Goal: Task Accomplishment & Management: Use online tool/utility

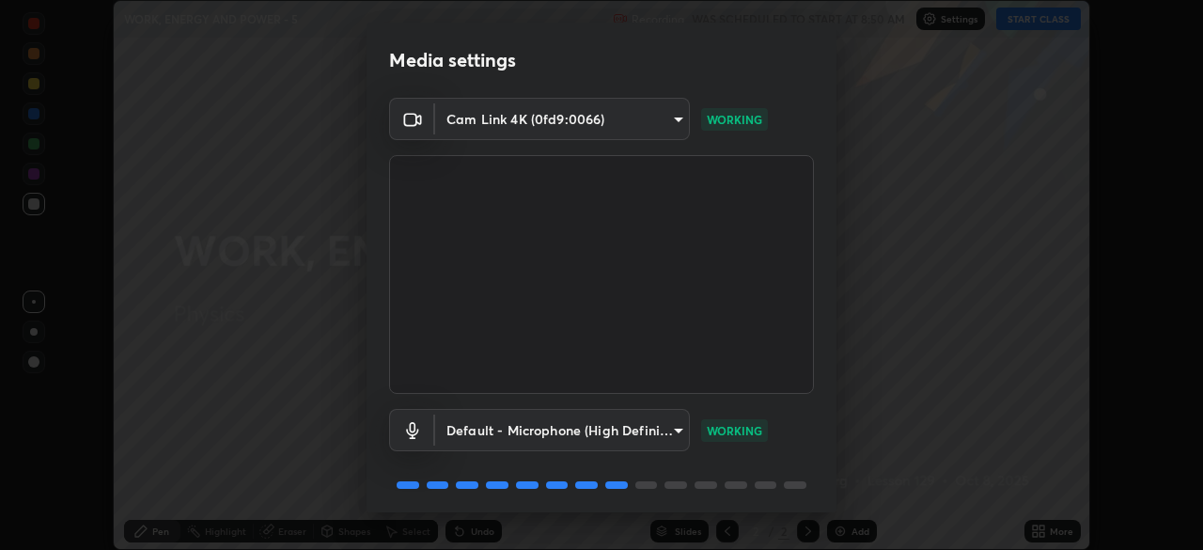
scroll to position [67, 0]
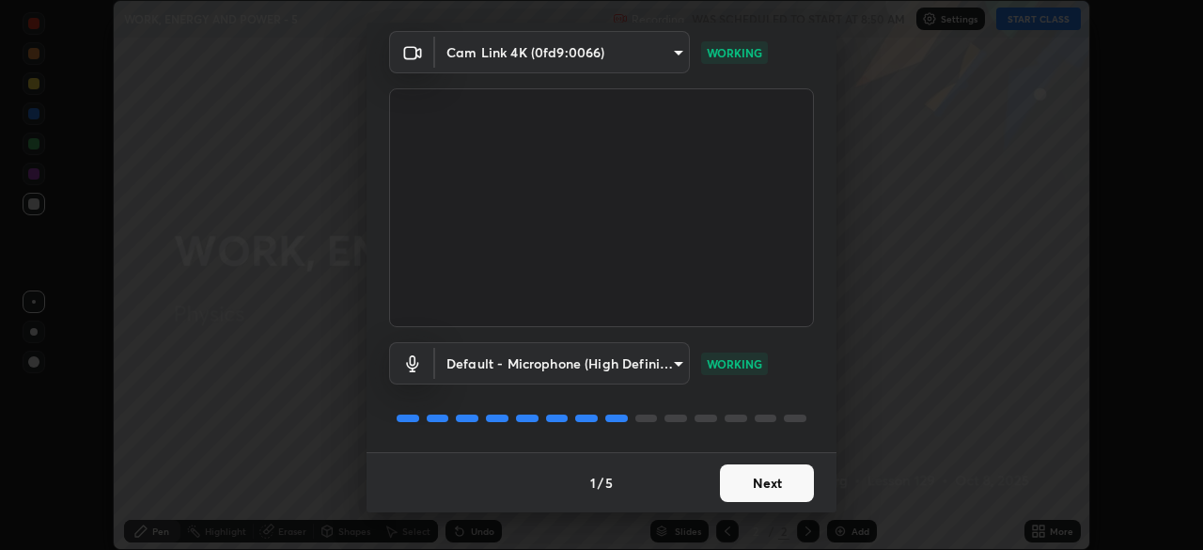
click at [780, 480] on button "Next" at bounding box center [767, 483] width 94 height 38
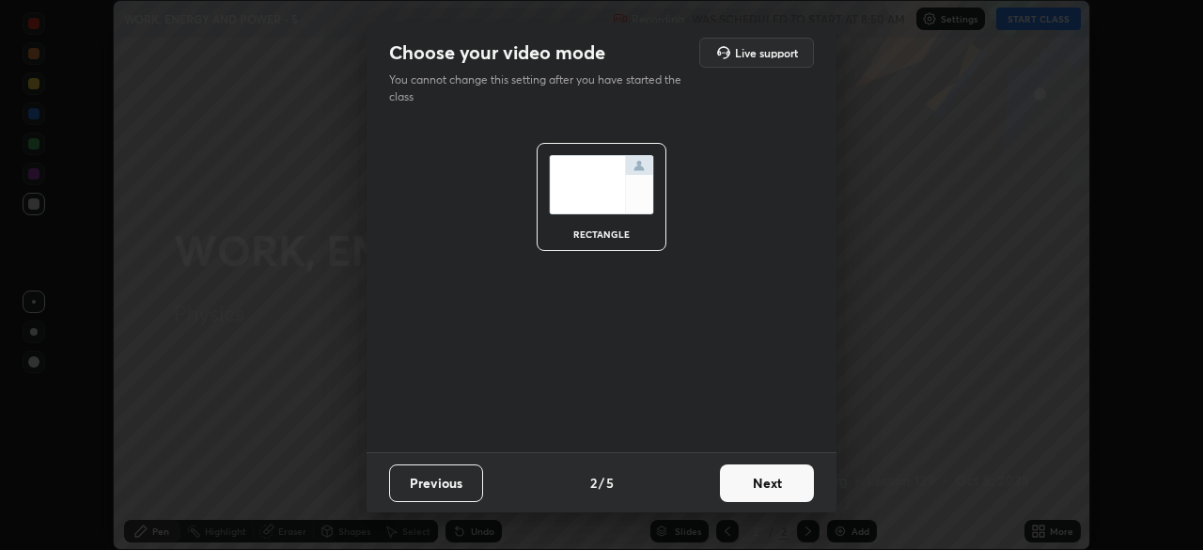
scroll to position [0, 0]
click at [794, 488] on button "Next" at bounding box center [767, 483] width 94 height 38
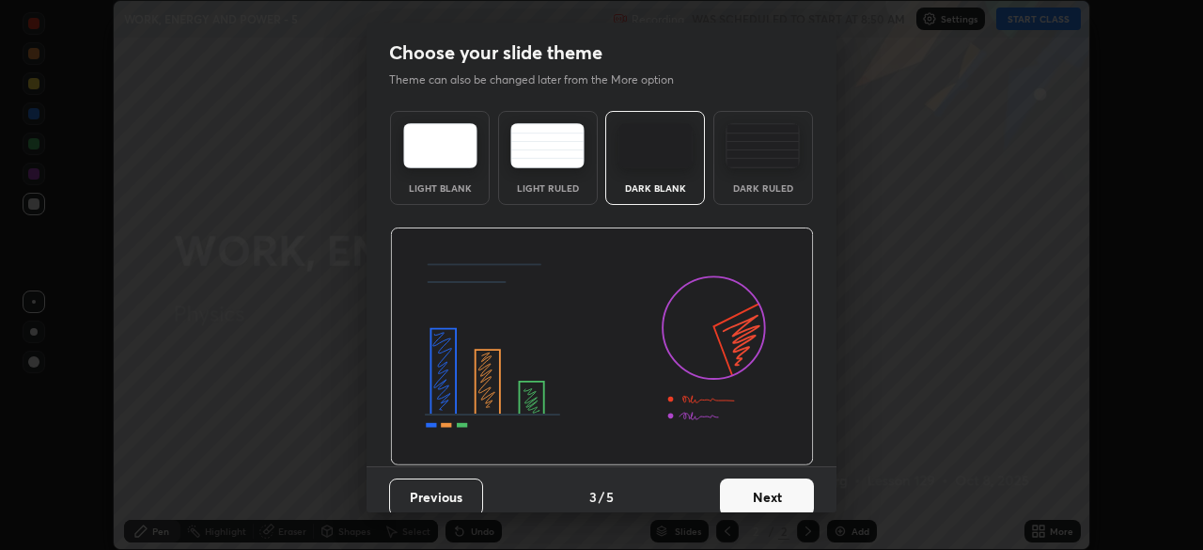
scroll to position [14, 0]
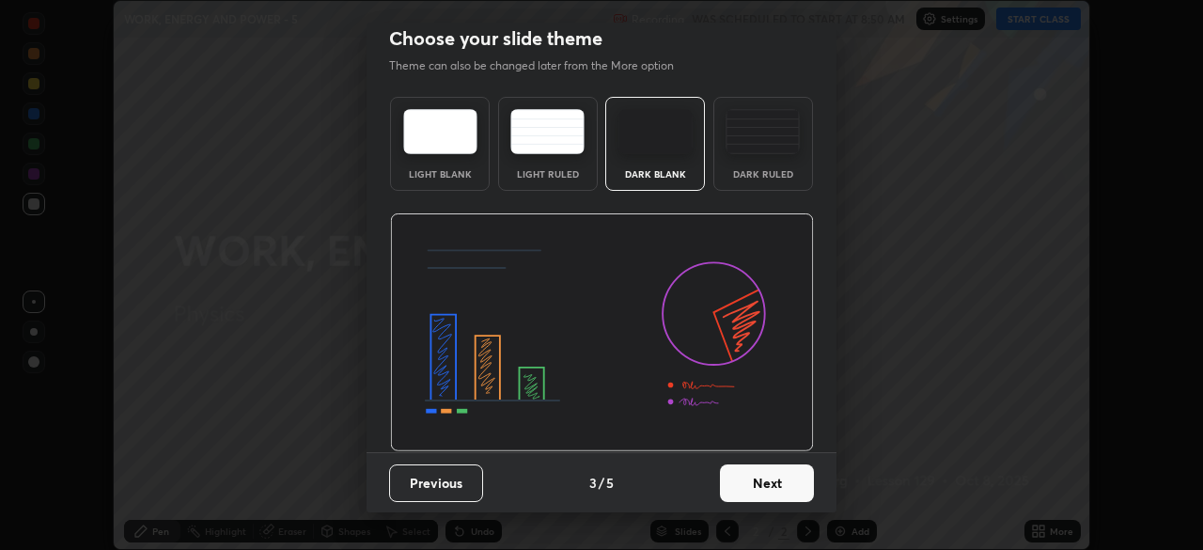
click at [782, 484] on button "Next" at bounding box center [767, 483] width 94 height 38
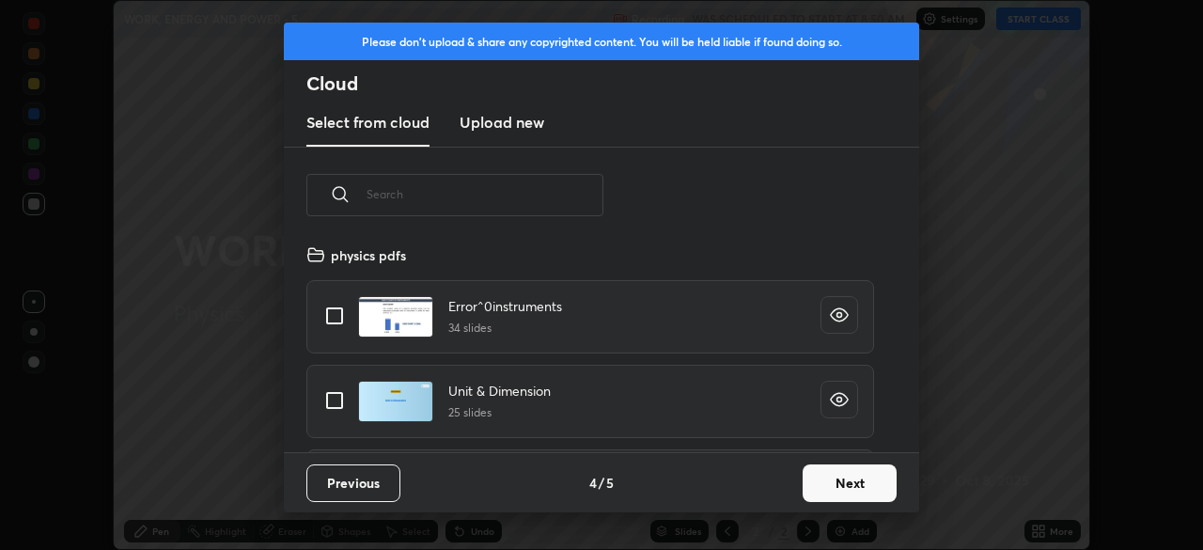
scroll to position [209, 603]
click at [852, 476] on button "Next" at bounding box center [850, 483] width 94 height 38
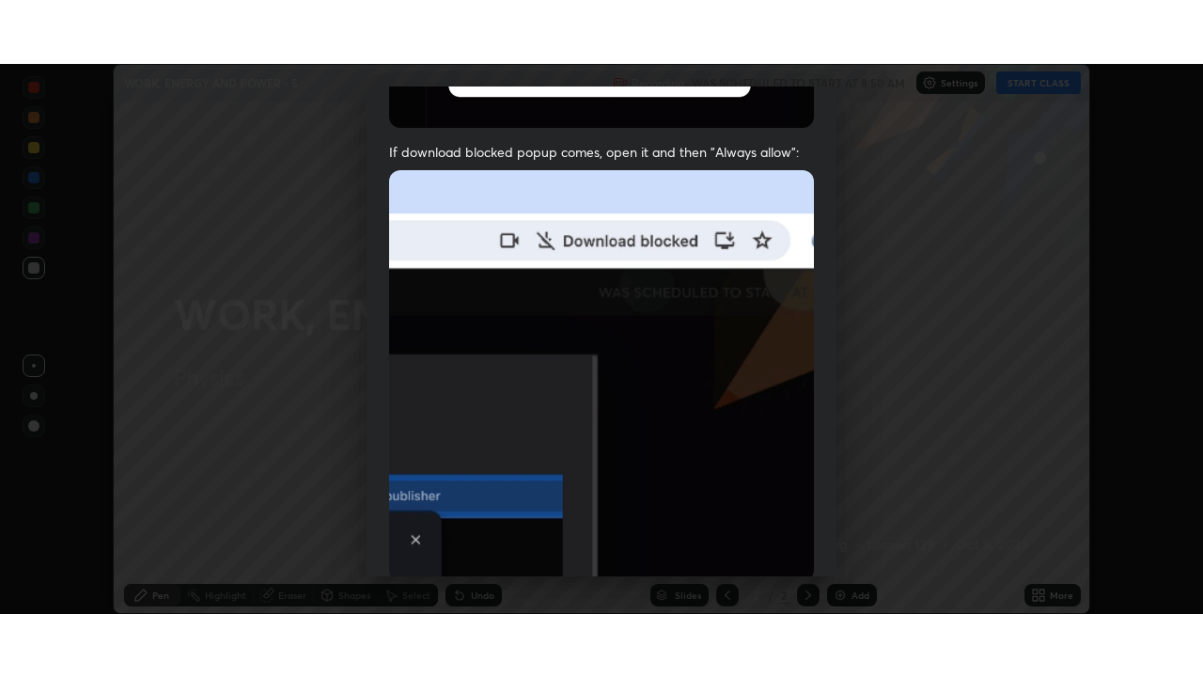
scroll to position [450, 0]
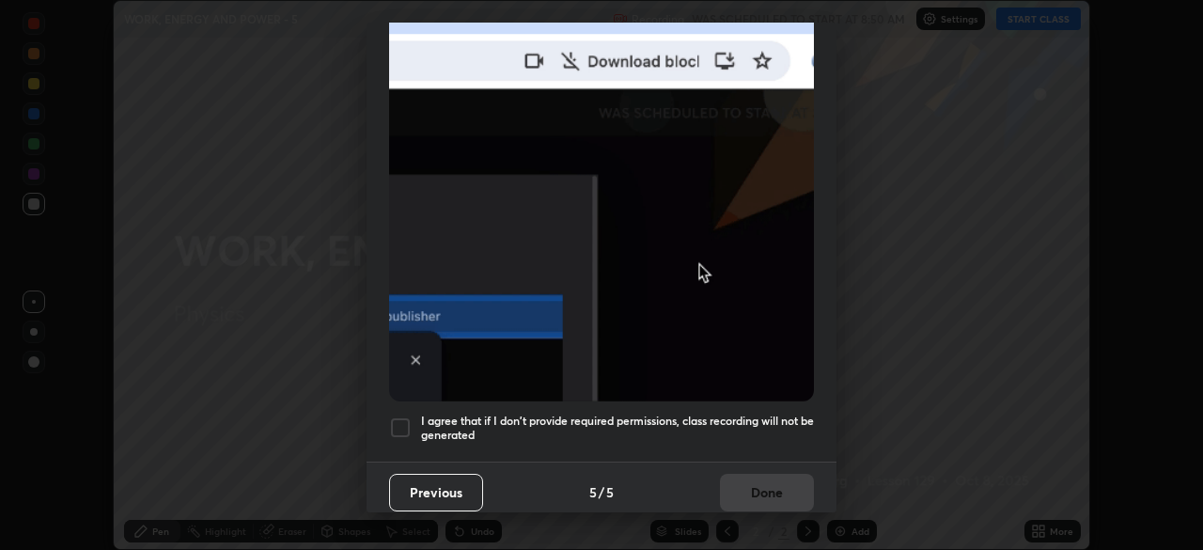
click at [391, 419] on div at bounding box center [400, 427] width 23 height 23
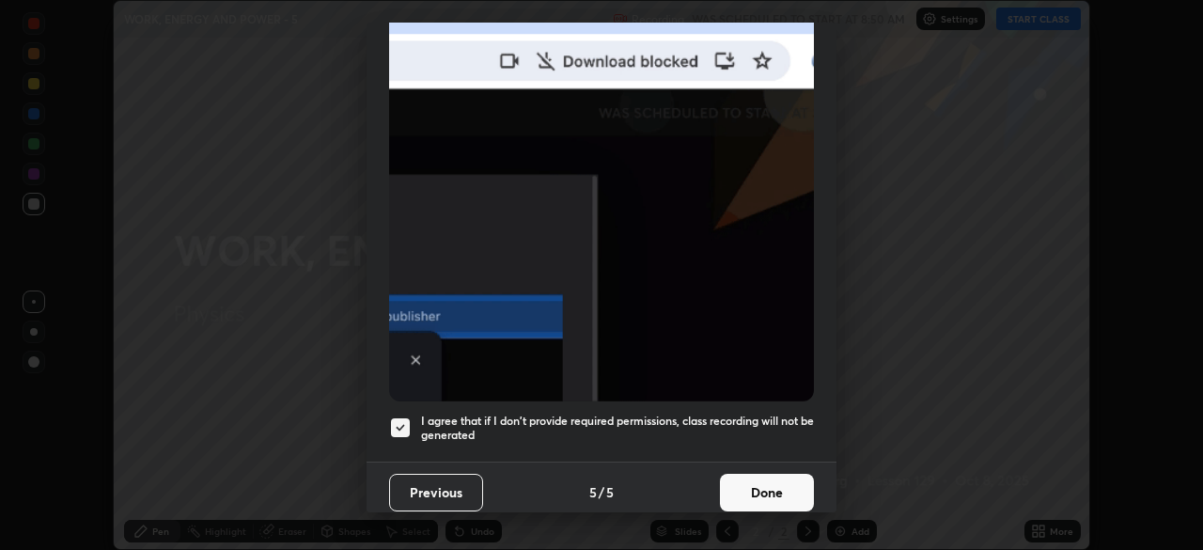
click at [750, 487] on button "Done" at bounding box center [767, 493] width 94 height 38
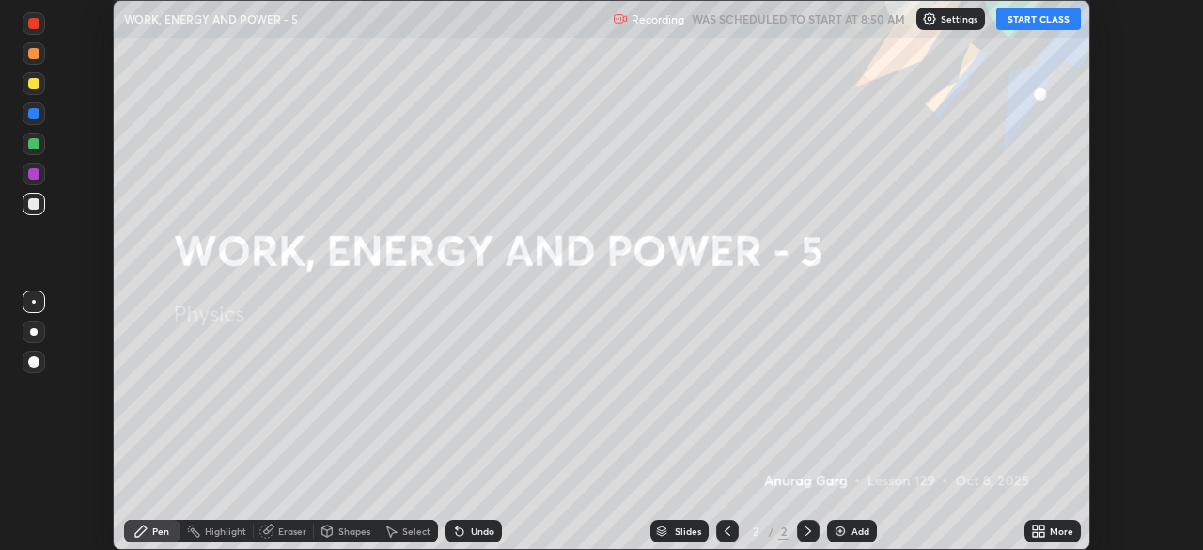
click at [1154, 284] on div "Setting up your live class" at bounding box center [601, 275] width 1203 height 550
click at [1039, 23] on button "START CLASS" at bounding box center [1038, 19] width 85 height 23
click at [1059, 523] on div "More" at bounding box center [1052, 531] width 56 height 23
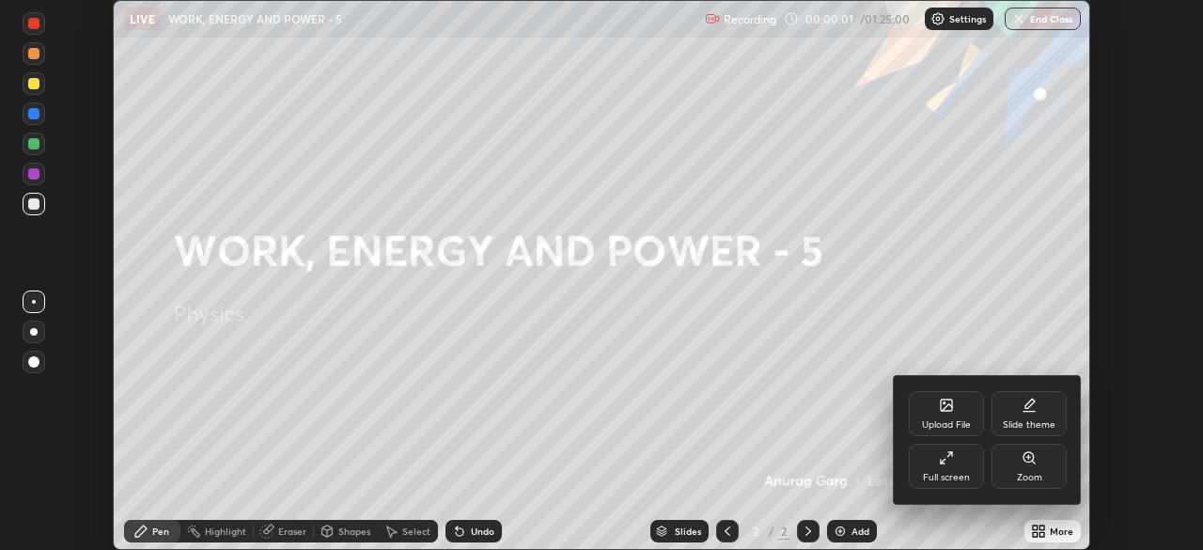
click at [964, 468] on div "Full screen" at bounding box center [946, 466] width 75 height 45
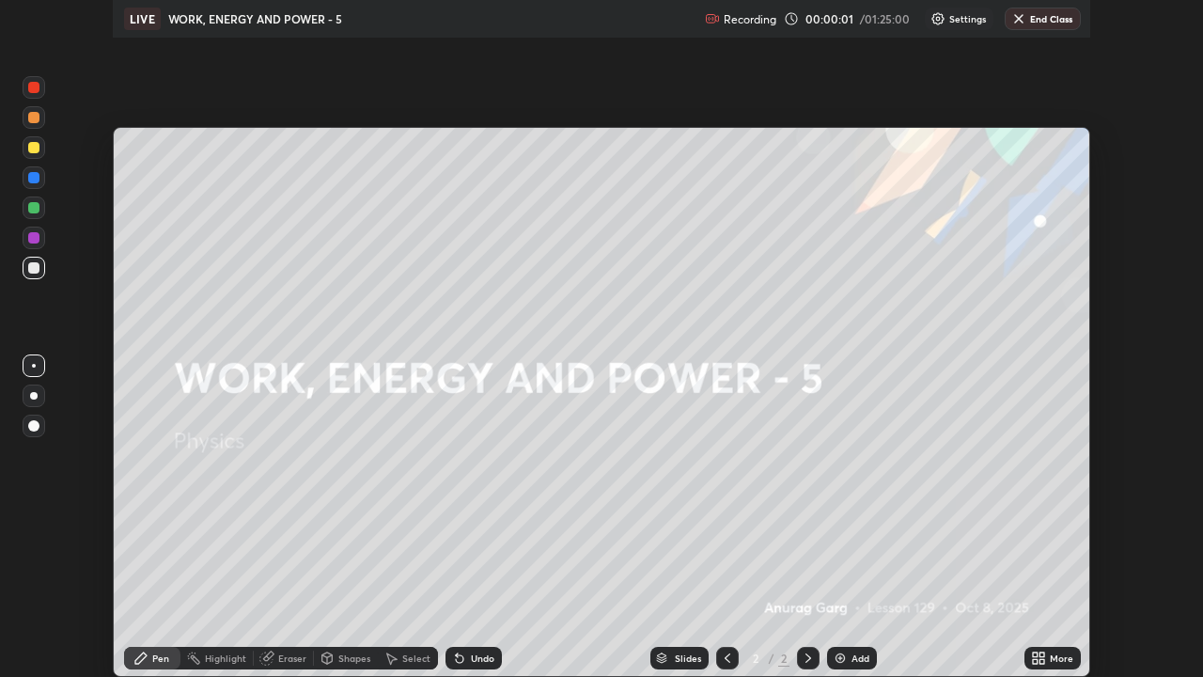
scroll to position [677, 1203]
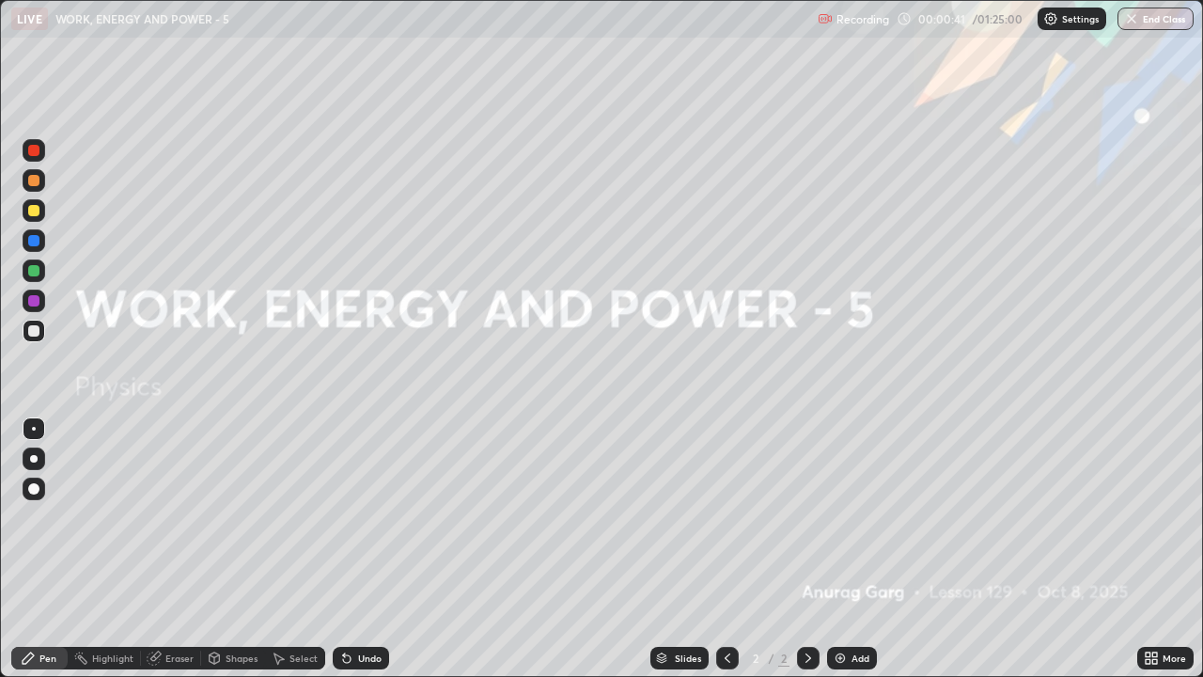
click at [856, 549] on div "Add" at bounding box center [860, 657] width 18 height 9
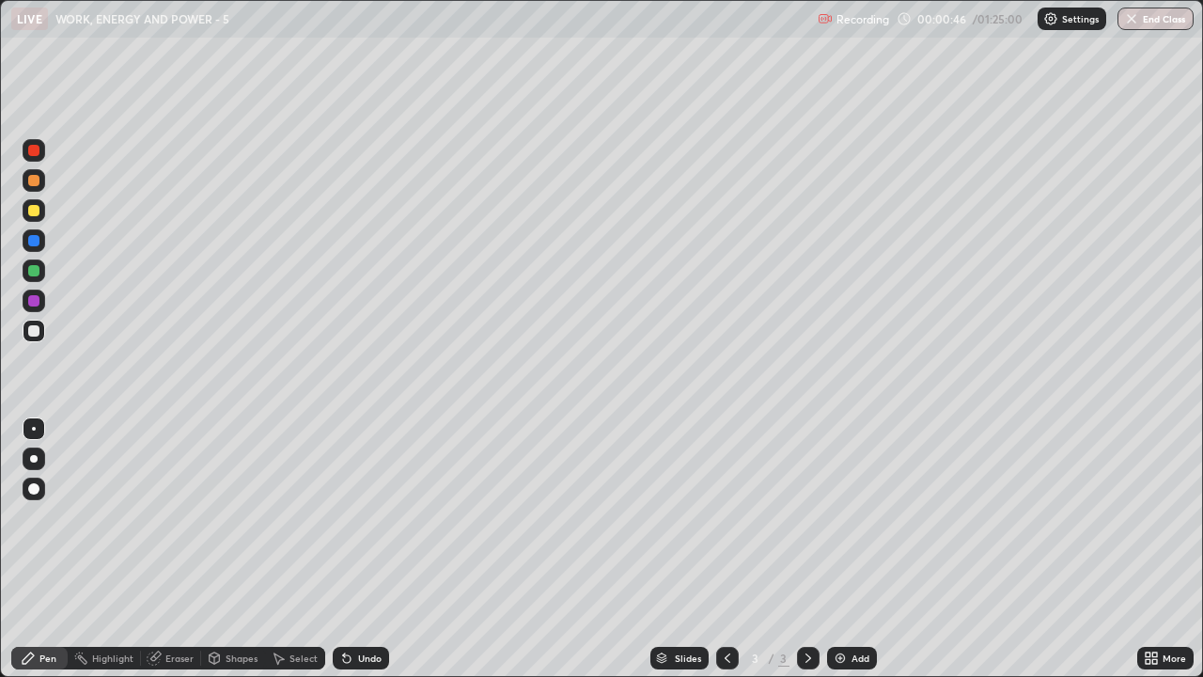
click at [366, 549] on div "Undo" at bounding box center [369, 657] width 23 height 9
click at [372, 549] on div "Undo" at bounding box center [361, 658] width 56 height 23
click at [40, 461] on div at bounding box center [34, 458] width 23 height 23
click at [38, 182] on div at bounding box center [33, 180] width 11 height 11
click at [34, 181] on div at bounding box center [33, 180] width 11 height 11
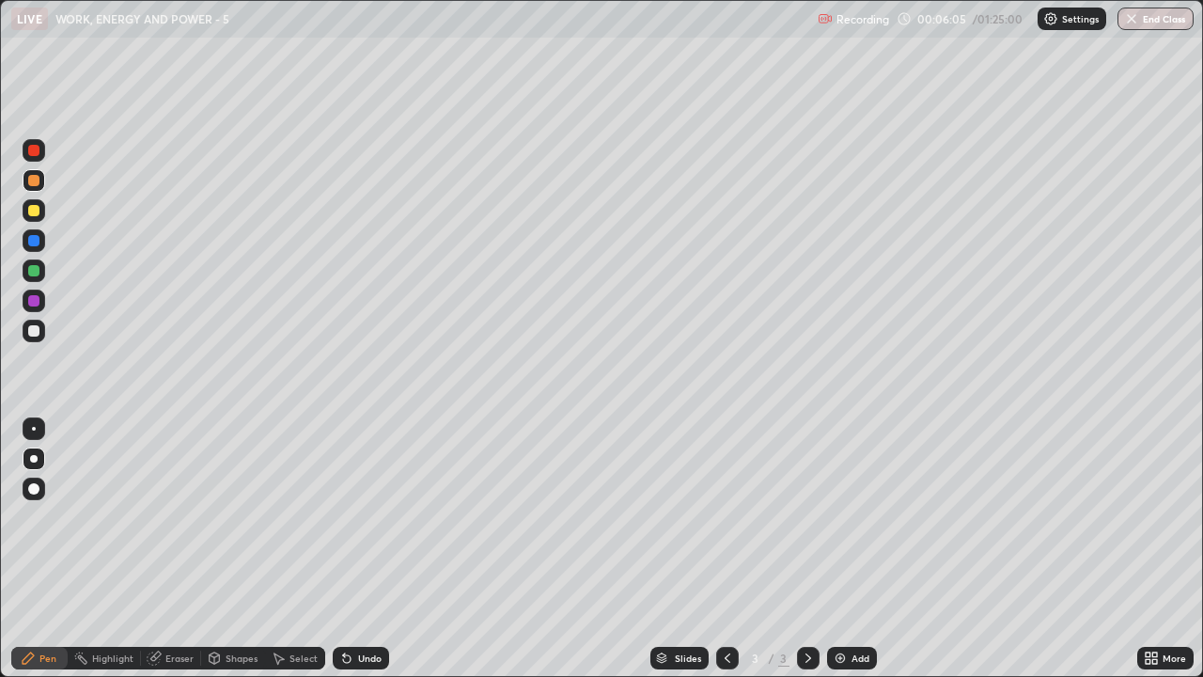
click at [35, 211] on div at bounding box center [33, 210] width 11 height 11
click at [33, 323] on div at bounding box center [34, 331] width 23 height 23
click at [845, 549] on img at bounding box center [840, 657] width 15 height 15
click at [35, 181] on div at bounding box center [33, 180] width 11 height 11
click at [32, 331] on div at bounding box center [33, 330] width 11 height 11
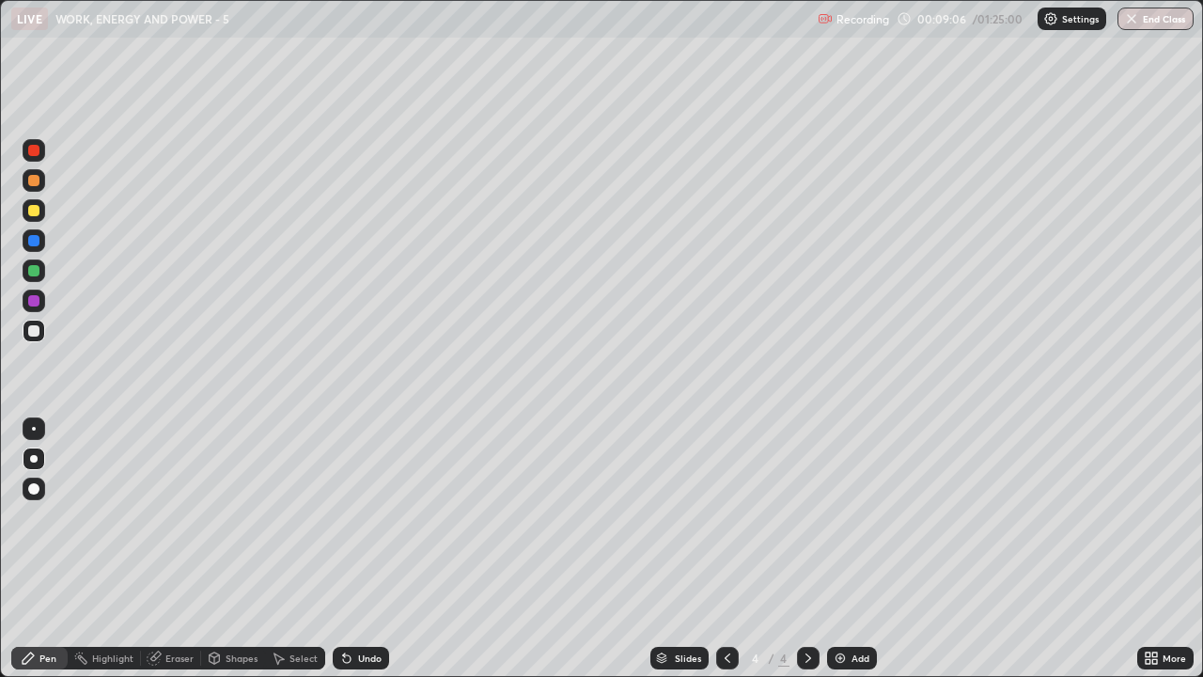
click at [43, 214] on div at bounding box center [34, 210] width 23 height 23
click at [35, 331] on div at bounding box center [33, 330] width 11 height 11
click at [36, 184] on div at bounding box center [33, 180] width 11 height 11
click at [33, 335] on div at bounding box center [33, 330] width 11 height 11
click at [363, 549] on div "Undo" at bounding box center [369, 657] width 23 height 9
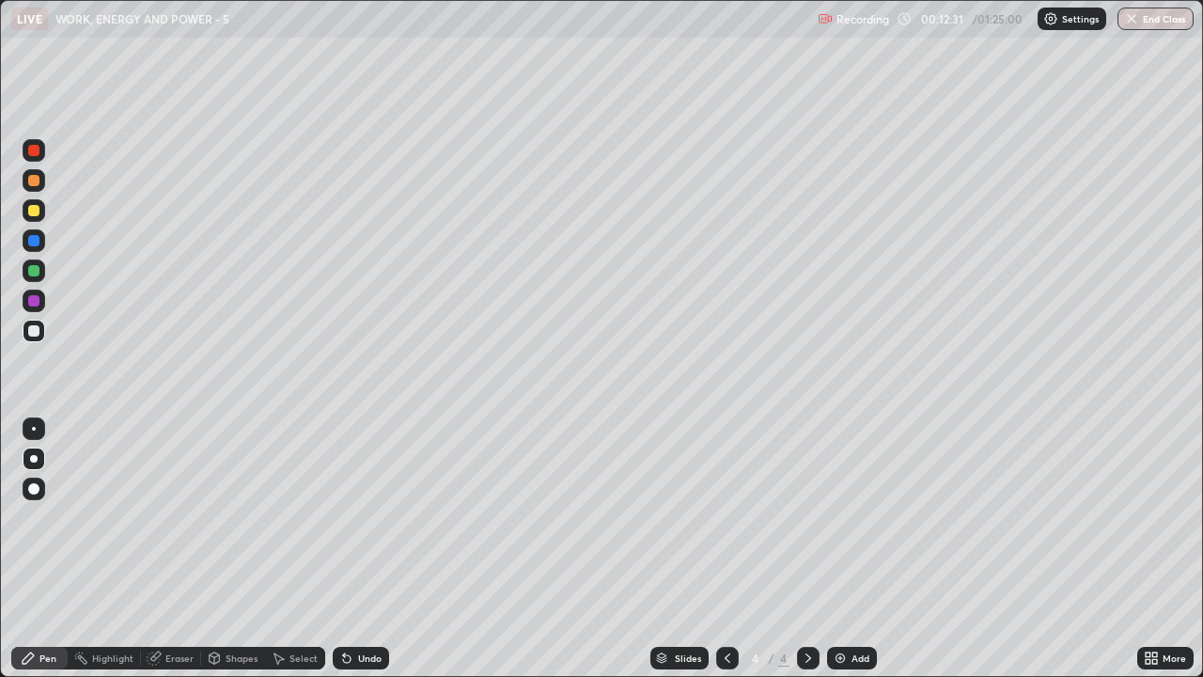
click at [365, 549] on div "Undo" at bounding box center [369, 657] width 23 height 9
click at [364, 549] on div "Undo" at bounding box center [369, 657] width 23 height 9
click at [363, 549] on div "Undo" at bounding box center [369, 657] width 23 height 9
click at [367, 549] on div "Undo" at bounding box center [369, 657] width 23 height 9
click at [371, 549] on div "Undo" at bounding box center [361, 658] width 56 height 23
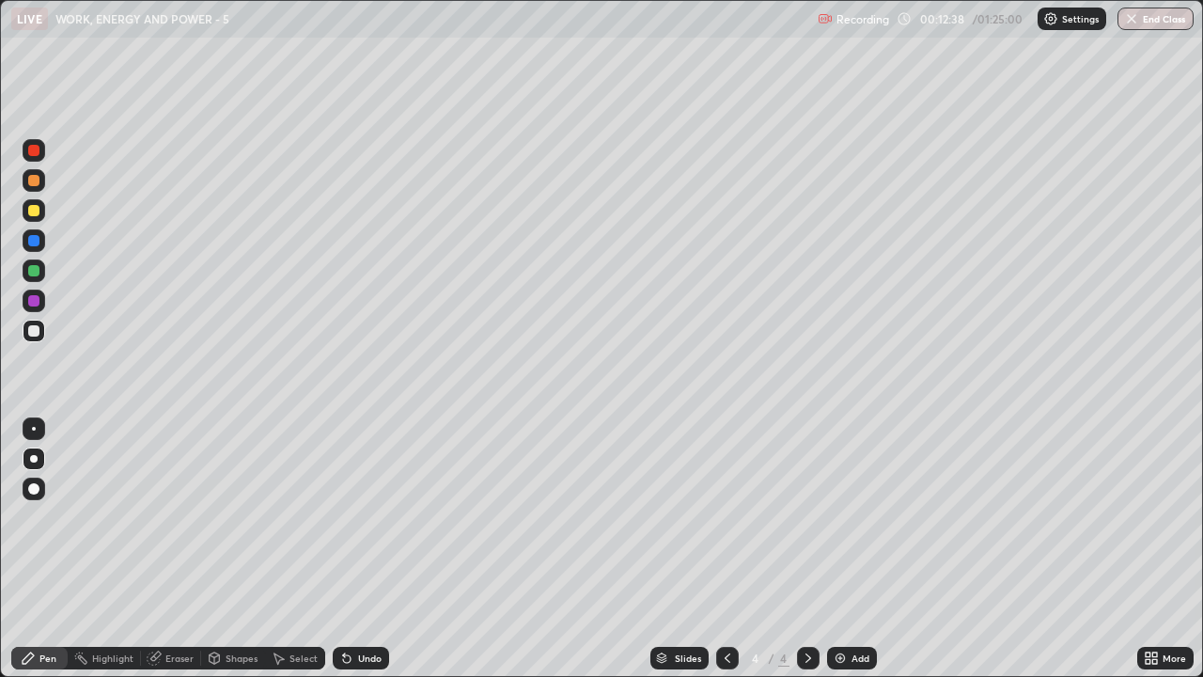
click at [365, 549] on div "Undo" at bounding box center [369, 657] width 23 height 9
click at [37, 184] on div at bounding box center [33, 180] width 11 height 11
click at [812, 549] on div at bounding box center [808, 658] width 23 height 38
click at [36, 325] on div at bounding box center [33, 330] width 11 height 11
click at [43, 212] on div at bounding box center [34, 210] width 23 height 23
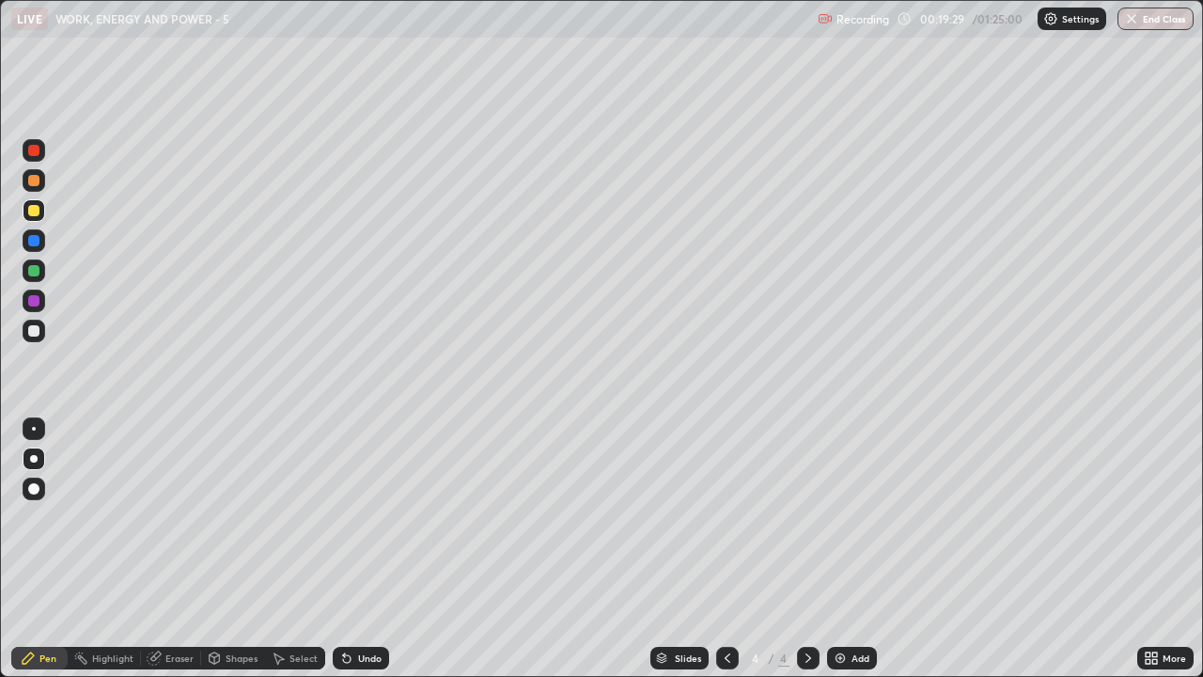
click at [360, 549] on div "Undo" at bounding box center [361, 658] width 56 height 23
click at [365, 549] on div "Undo" at bounding box center [361, 658] width 56 height 23
click at [165, 549] on div "Eraser" at bounding box center [171, 658] width 60 height 23
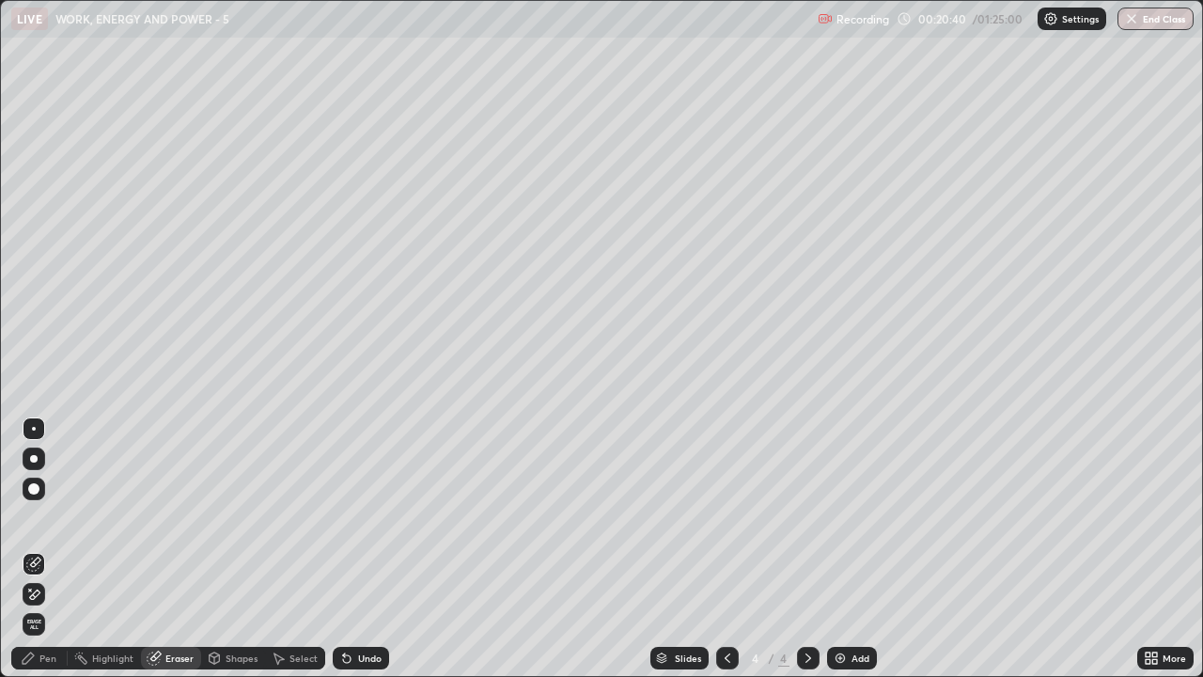
click at [296, 549] on div "Select" at bounding box center [303, 657] width 28 height 9
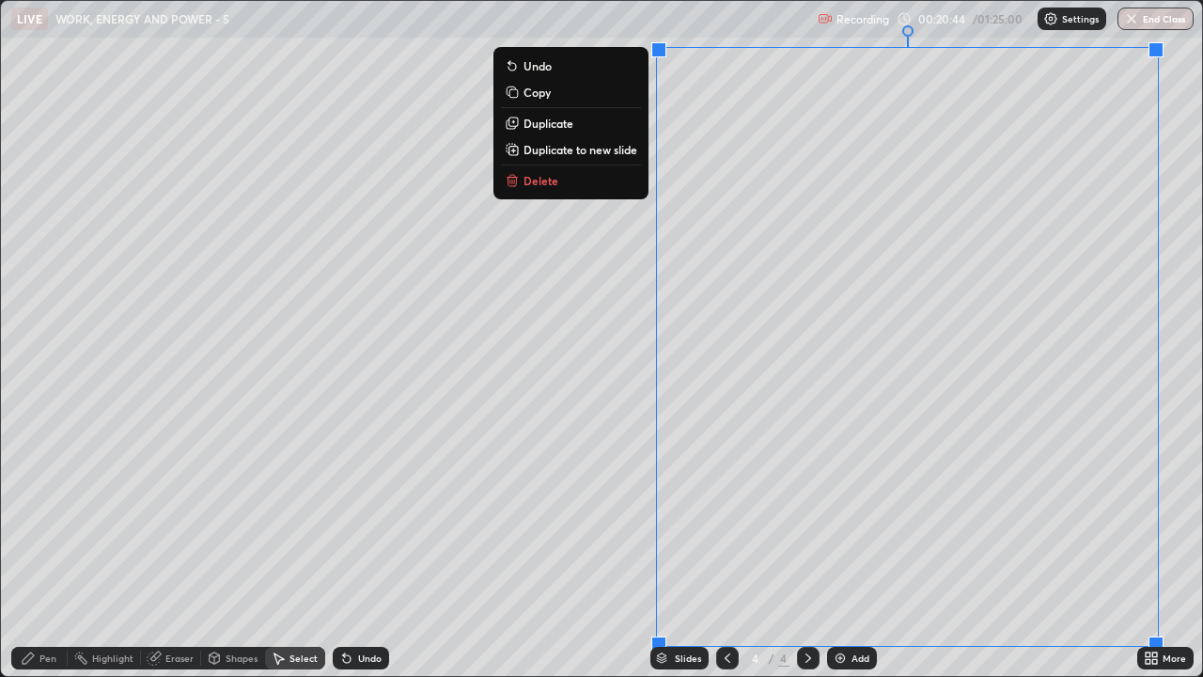
click at [543, 147] on p "Duplicate to new slide" at bounding box center [580, 149] width 114 height 15
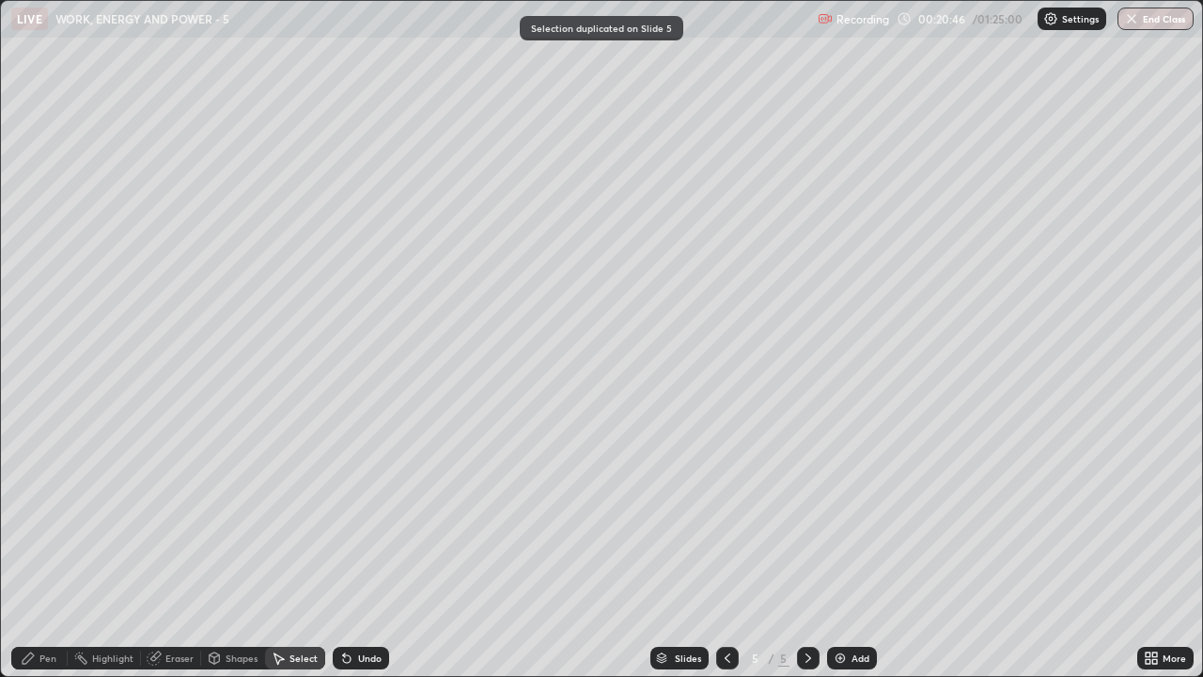
click at [165, 549] on div "Eraser" at bounding box center [179, 657] width 28 height 9
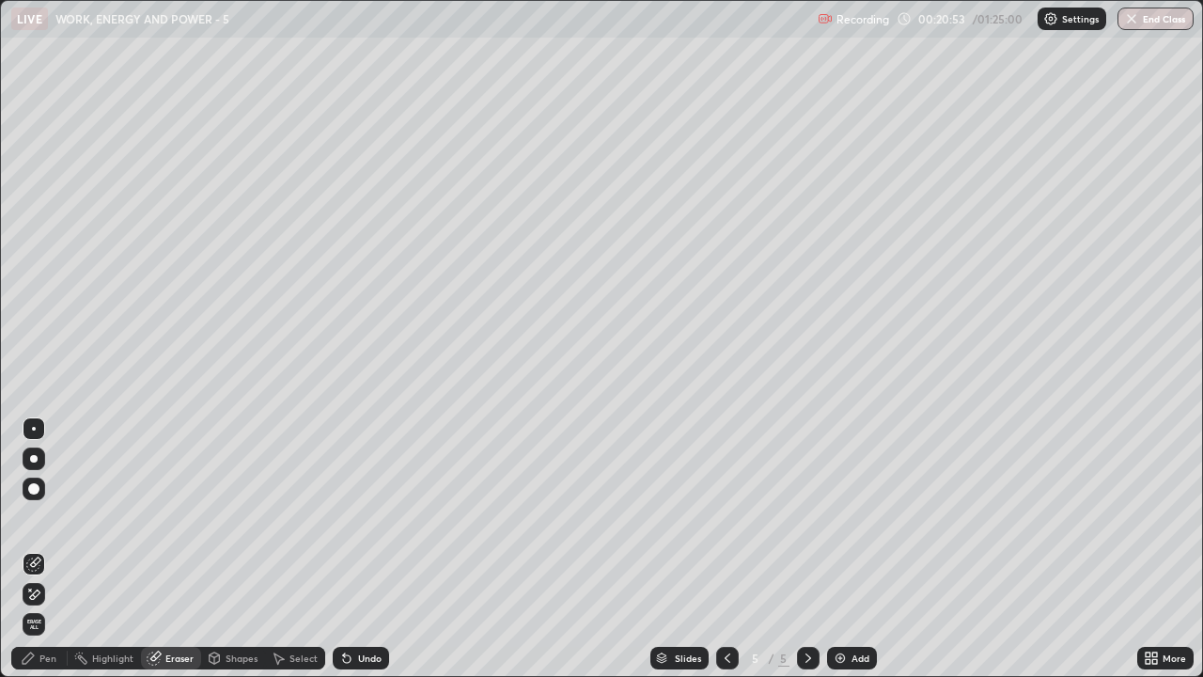
click at [50, 549] on div "Pen" at bounding box center [39, 658] width 56 height 23
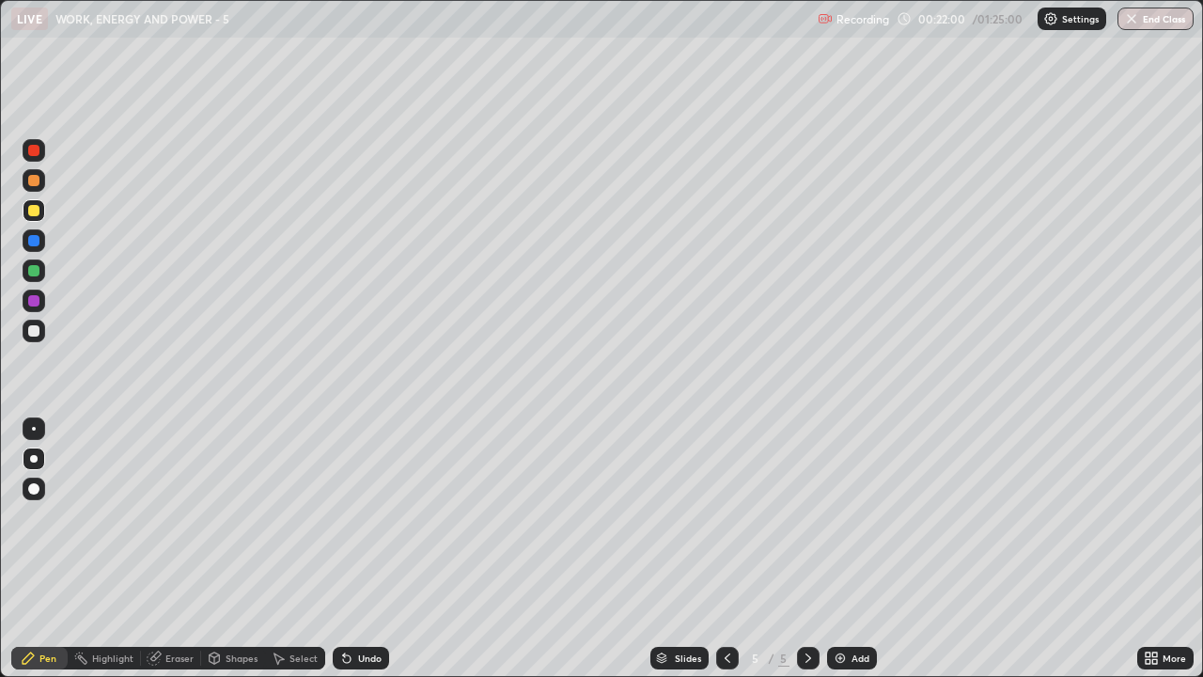
click at [188, 549] on div "Eraser" at bounding box center [171, 658] width 60 height 23
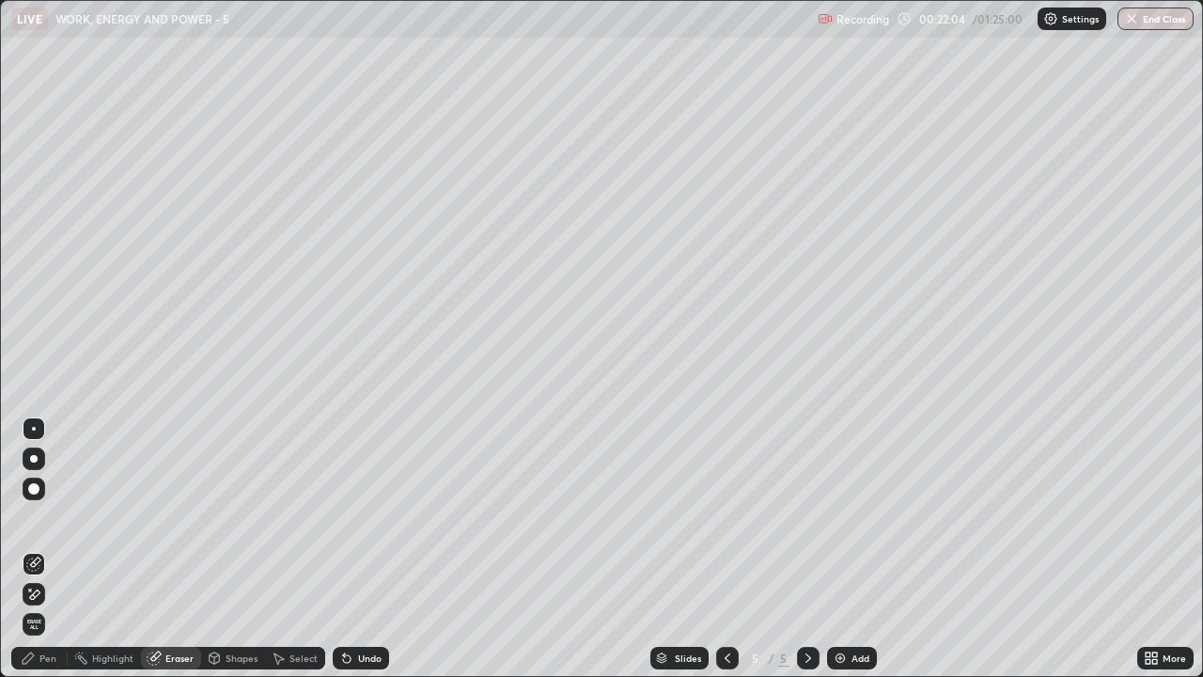
click at [50, 549] on div "Pen" at bounding box center [47, 657] width 17 height 9
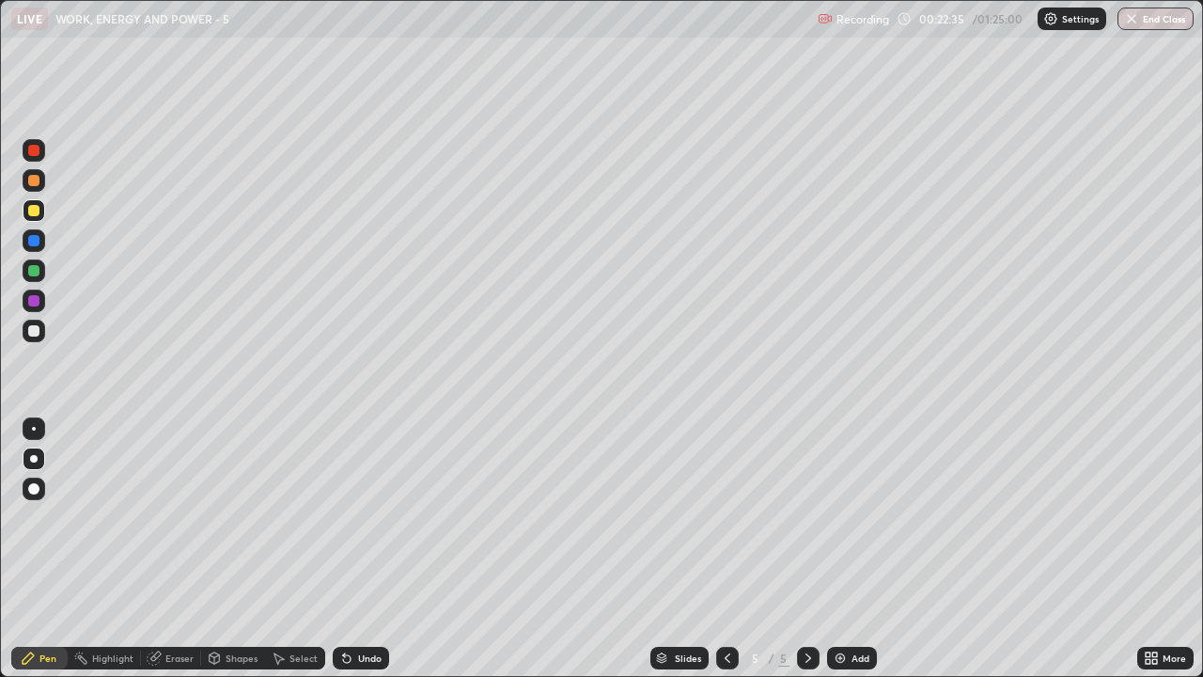
click at [184, 549] on div "Eraser" at bounding box center [179, 657] width 28 height 9
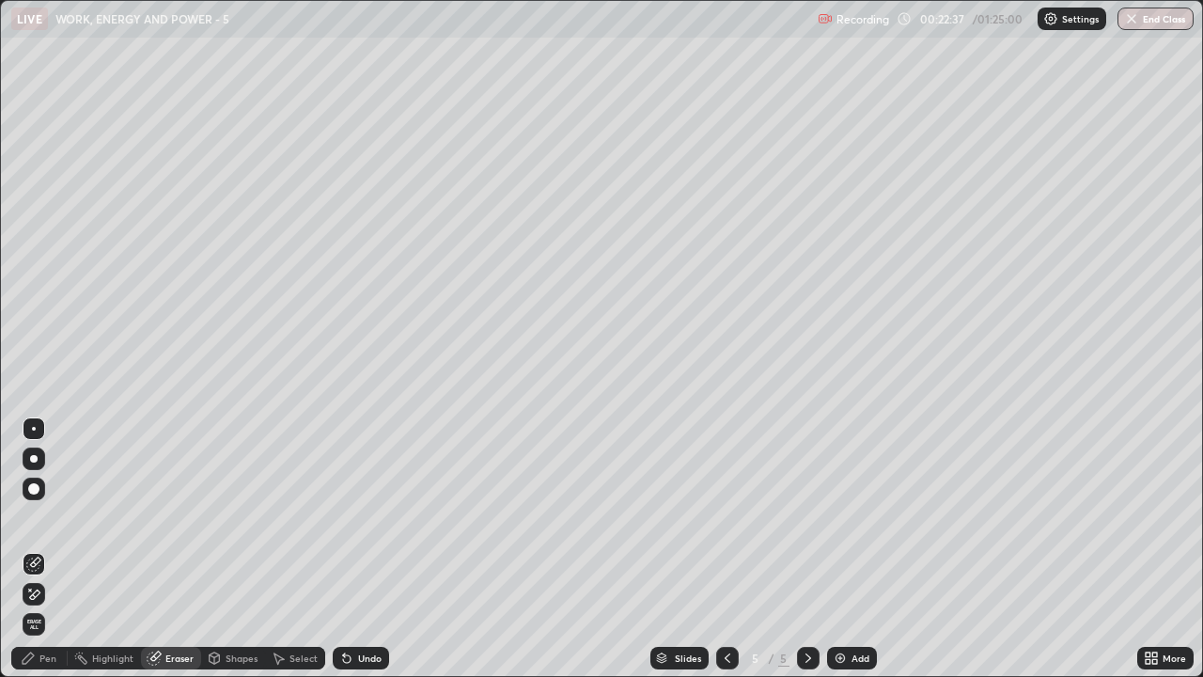
click at [49, 549] on div "Pen" at bounding box center [47, 657] width 17 height 9
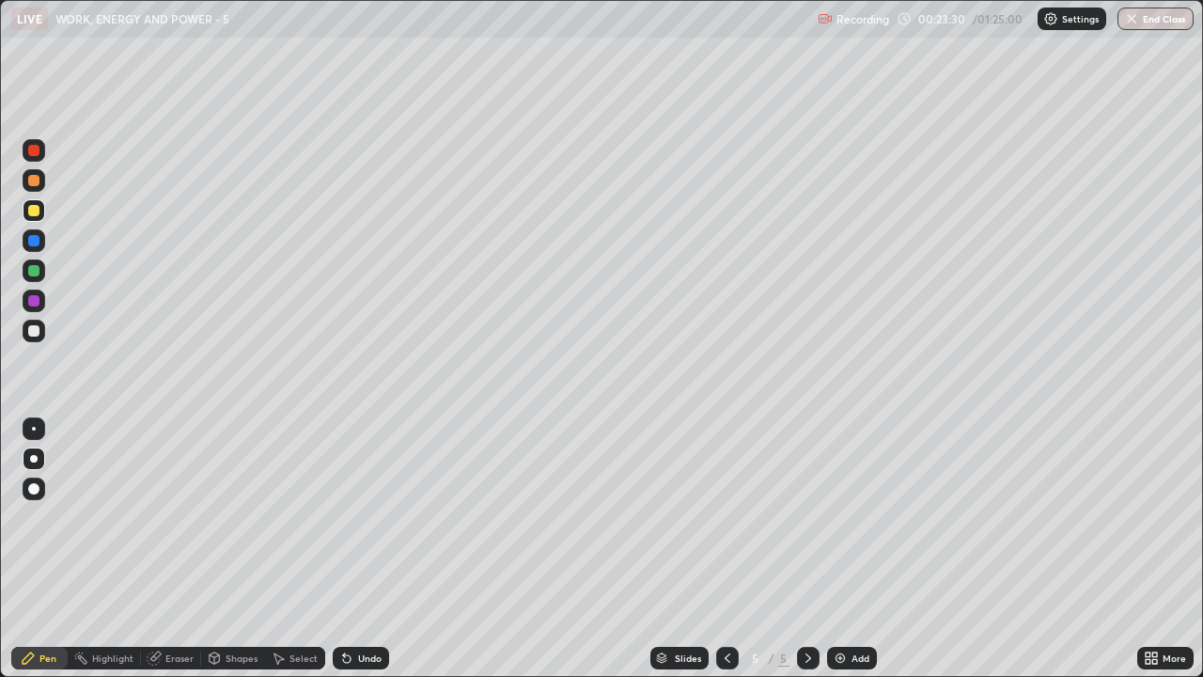
click at [850, 549] on div "Add" at bounding box center [852, 658] width 50 height 23
click at [35, 331] on div at bounding box center [33, 330] width 11 height 11
click at [34, 183] on div at bounding box center [33, 180] width 11 height 11
click at [37, 336] on div at bounding box center [33, 330] width 11 height 11
click at [374, 549] on div "Undo" at bounding box center [369, 657] width 23 height 9
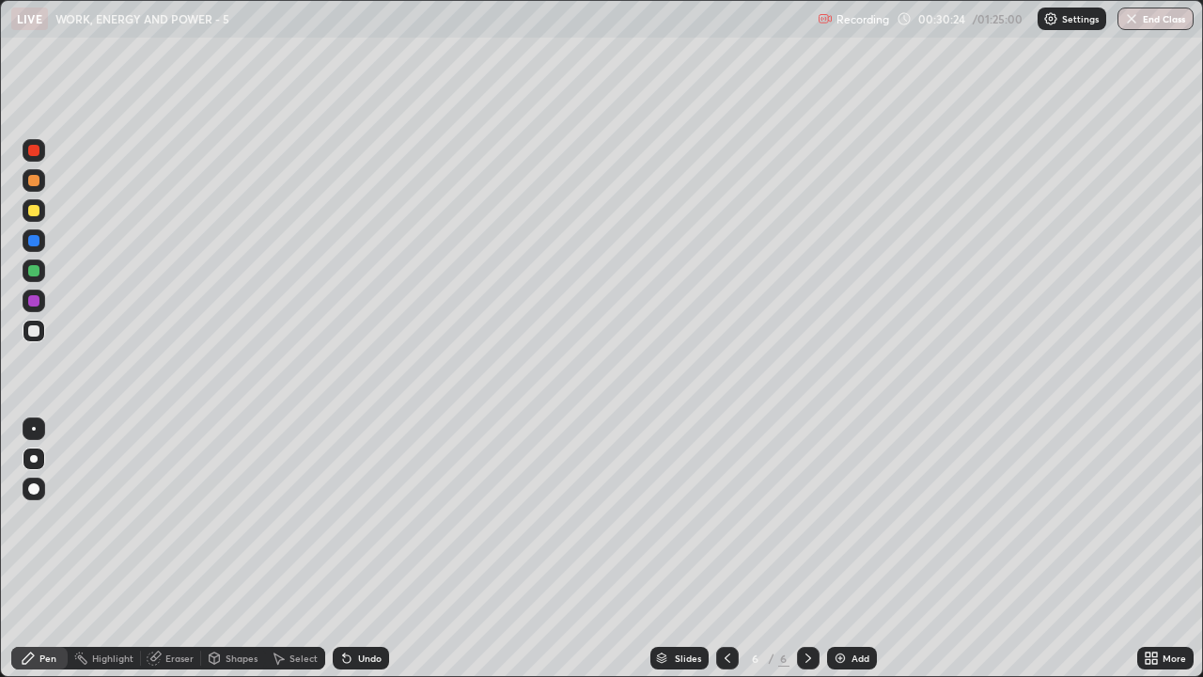
click at [182, 549] on div "Eraser" at bounding box center [179, 657] width 28 height 9
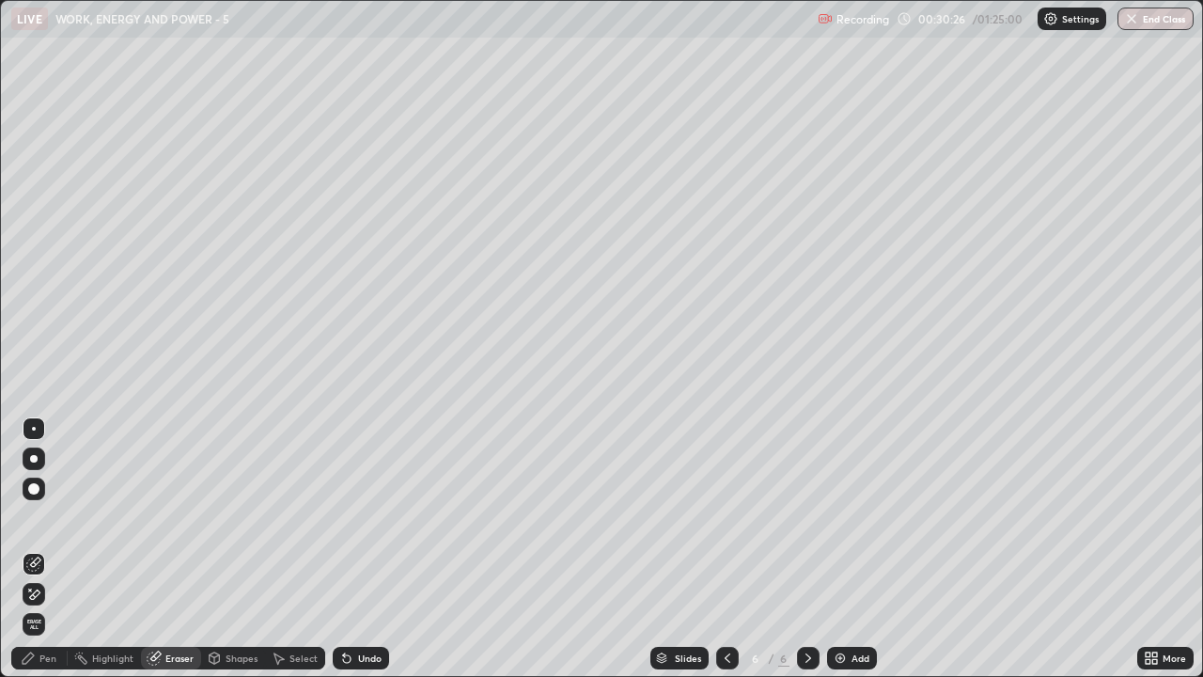
click at [49, 549] on div "Pen" at bounding box center [47, 657] width 17 height 9
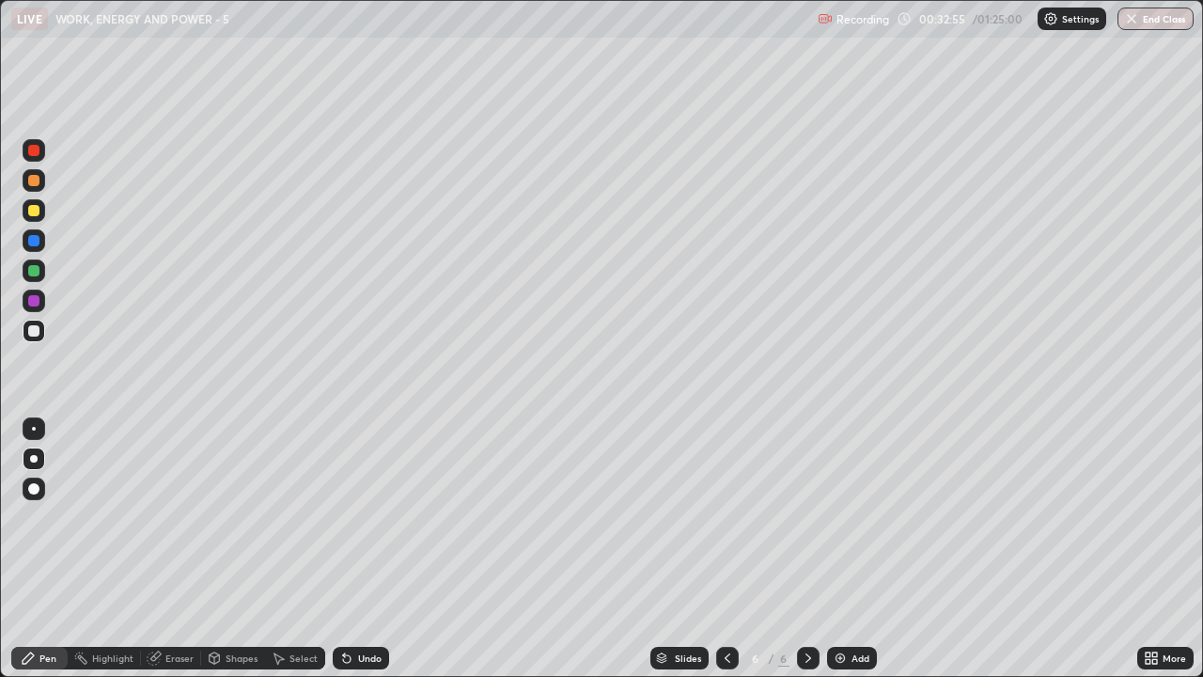
click at [33, 178] on div at bounding box center [33, 180] width 11 height 11
click at [760, 549] on div "6" at bounding box center [755, 657] width 19 height 11
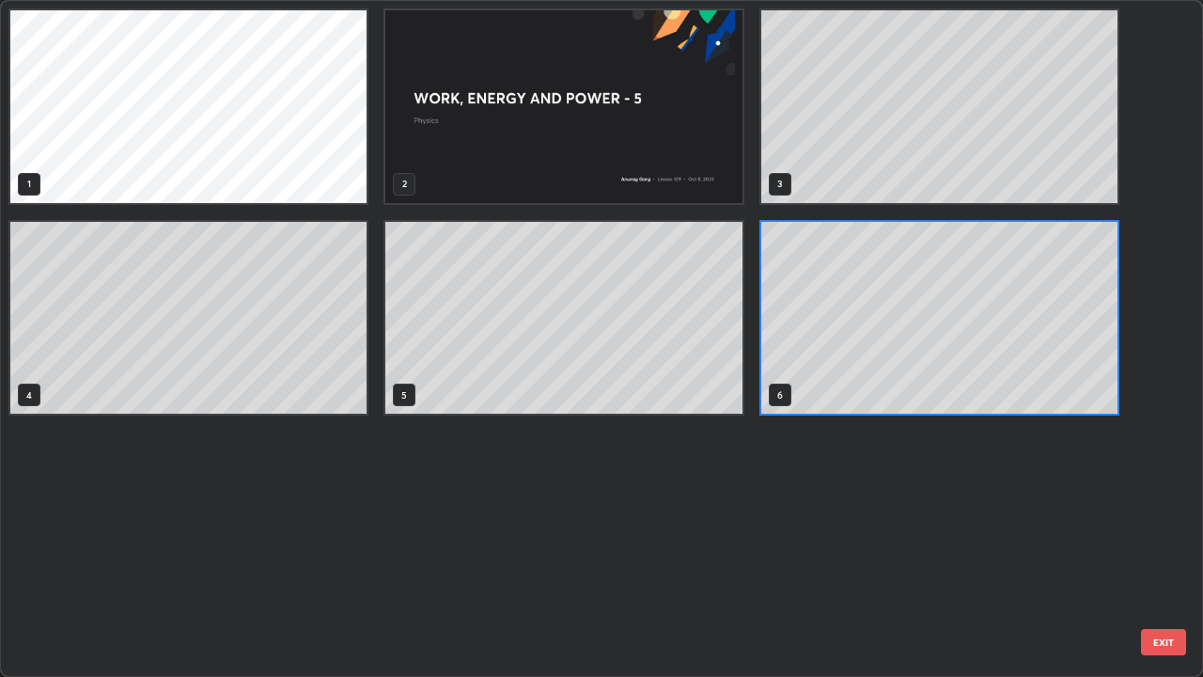
scroll to position [669, 1192]
click at [1169, 549] on button "EXIT" at bounding box center [1163, 642] width 45 height 26
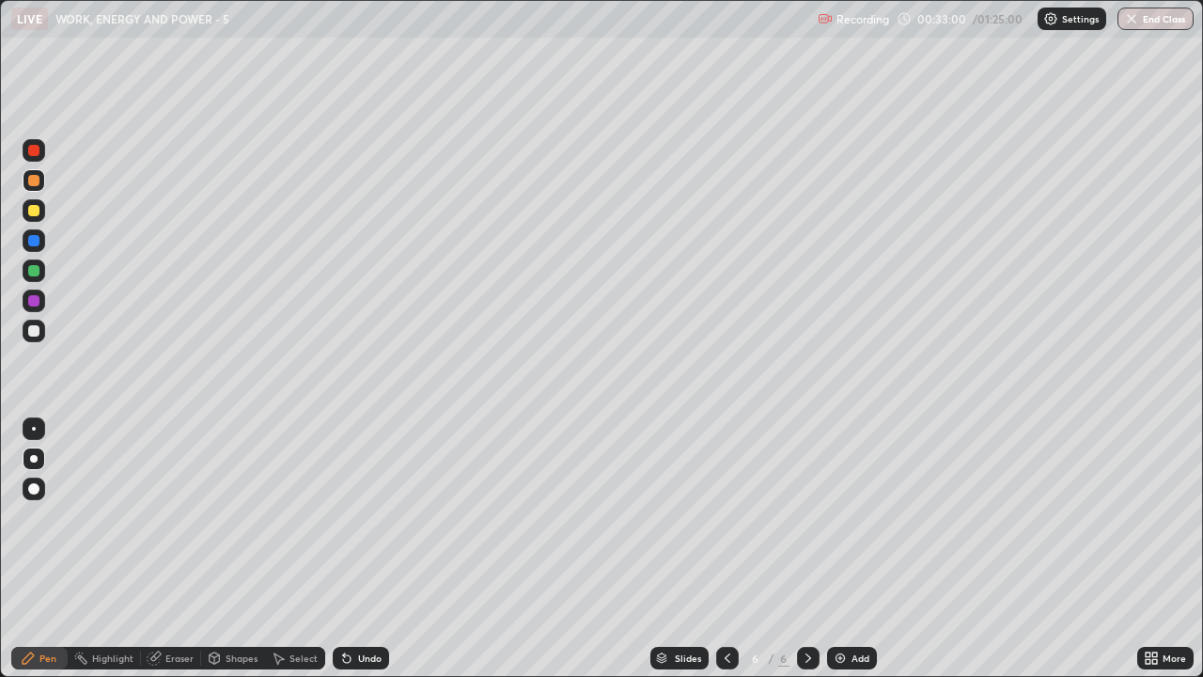
click at [849, 549] on div "Add" at bounding box center [852, 658] width 50 height 23
click at [726, 549] on icon at bounding box center [727, 657] width 15 height 15
click at [806, 549] on icon at bounding box center [808, 657] width 15 height 15
click at [726, 549] on div at bounding box center [727, 658] width 23 height 23
click at [805, 549] on icon at bounding box center [808, 657] width 15 height 15
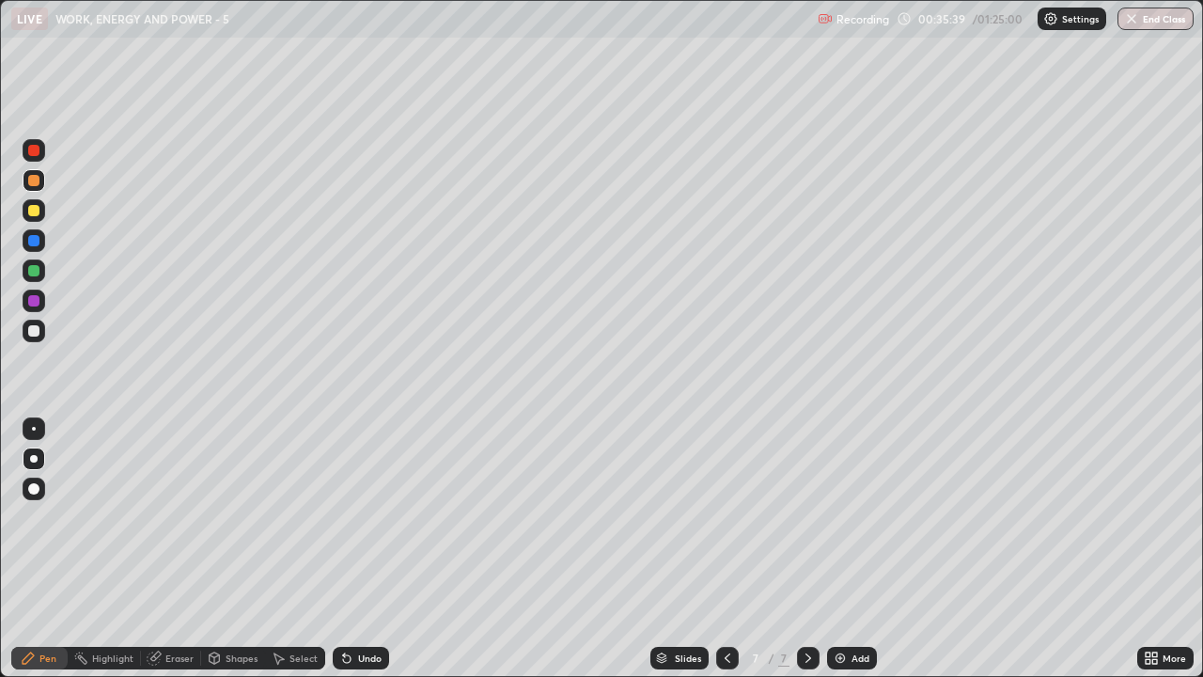
click at [32, 185] on div at bounding box center [33, 180] width 11 height 11
click at [724, 549] on icon at bounding box center [727, 657] width 15 height 15
click at [807, 549] on icon at bounding box center [808, 657] width 15 height 15
click at [723, 549] on div at bounding box center [727, 658] width 23 height 23
click at [804, 549] on icon at bounding box center [808, 657] width 15 height 15
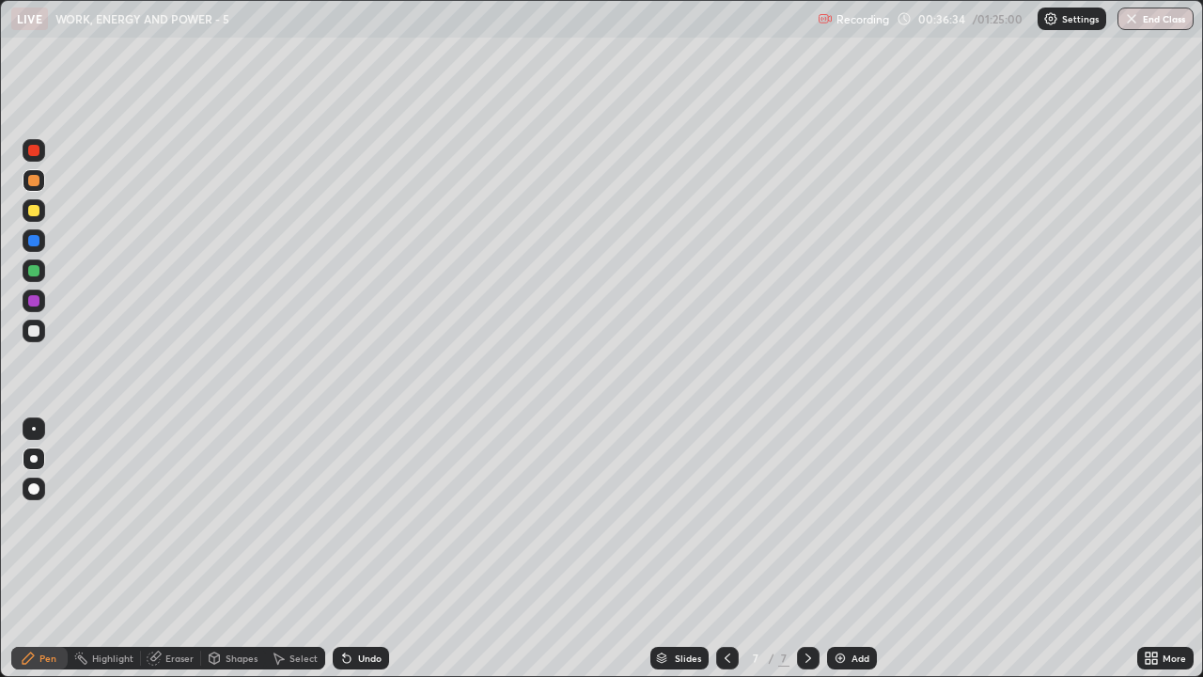
click at [38, 333] on div at bounding box center [33, 330] width 11 height 11
click at [309, 549] on div "Select" at bounding box center [303, 657] width 28 height 9
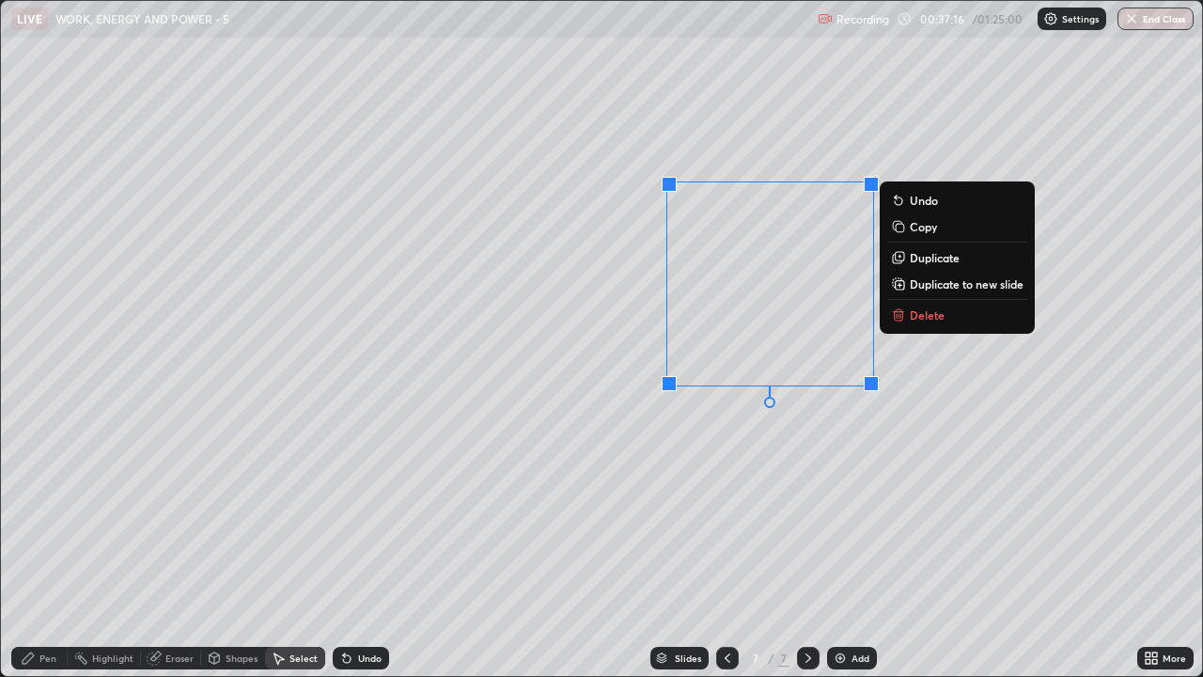
click at [908, 322] on button "Delete" at bounding box center [957, 315] width 140 height 23
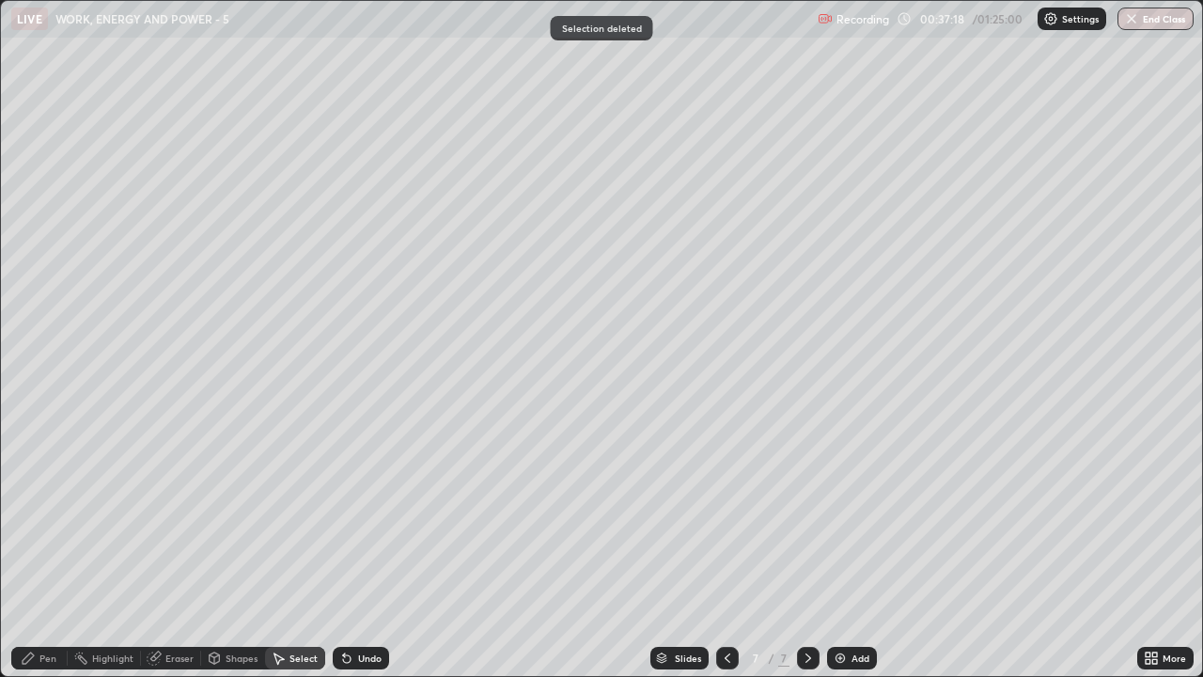
click at [55, 549] on div "Pen" at bounding box center [47, 657] width 17 height 9
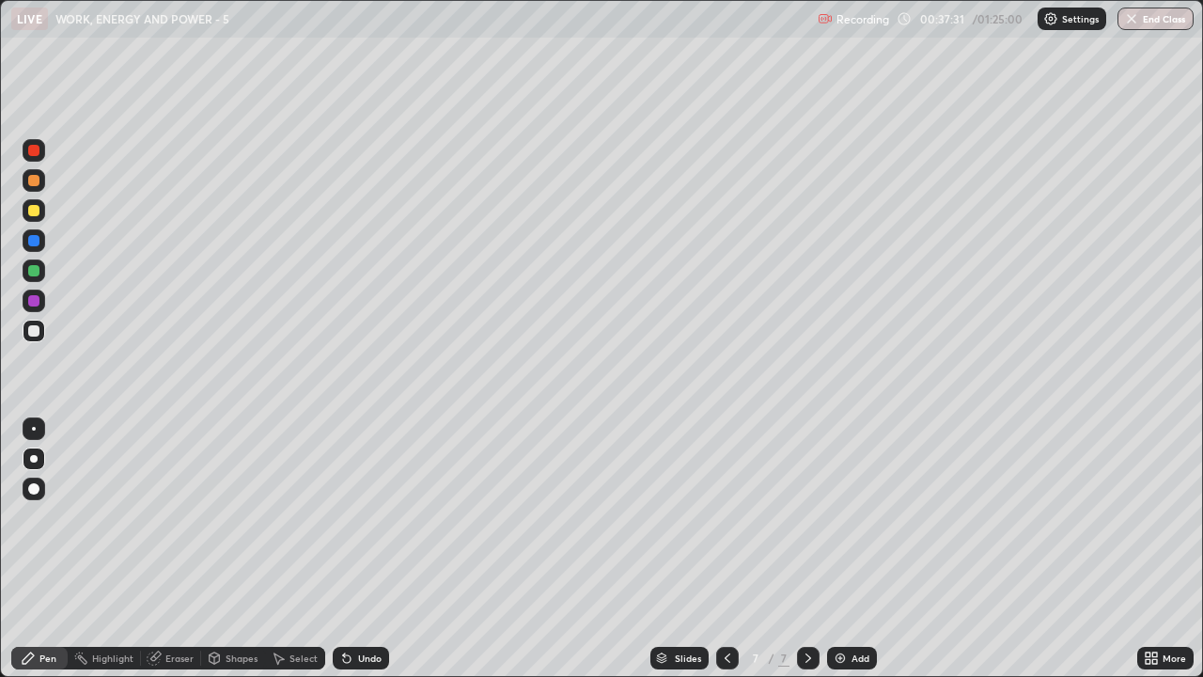
click at [319, 549] on div "Select" at bounding box center [295, 658] width 60 height 23
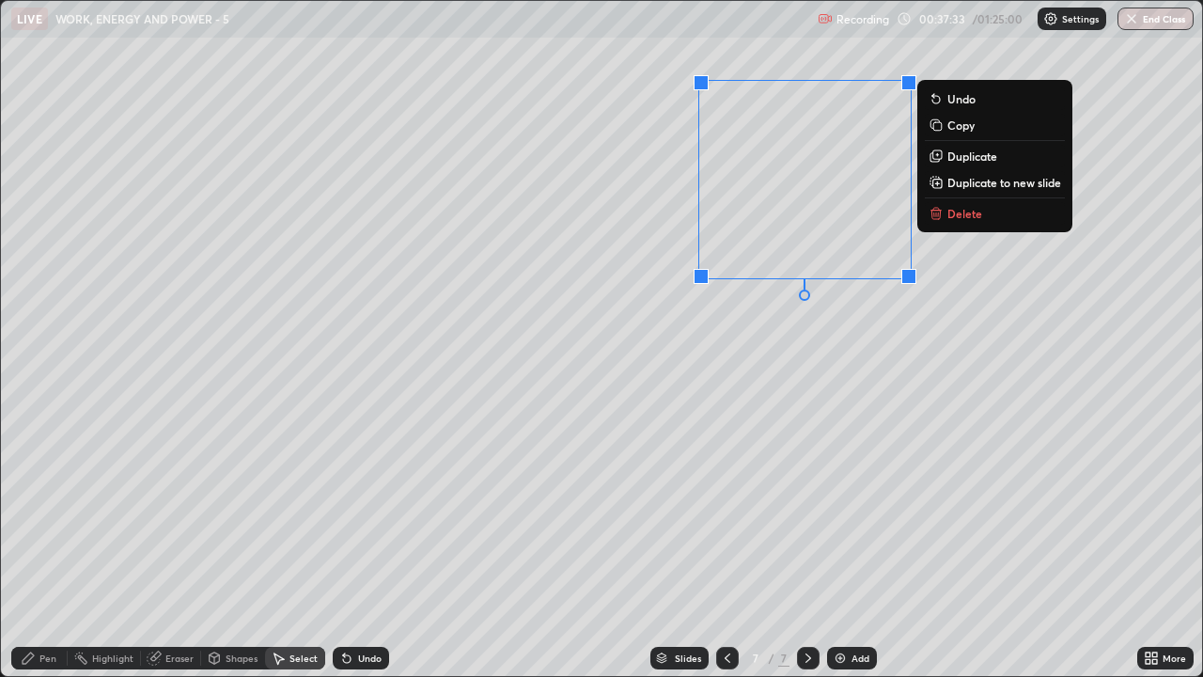
click at [956, 216] on p "Delete" at bounding box center [964, 213] width 35 height 15
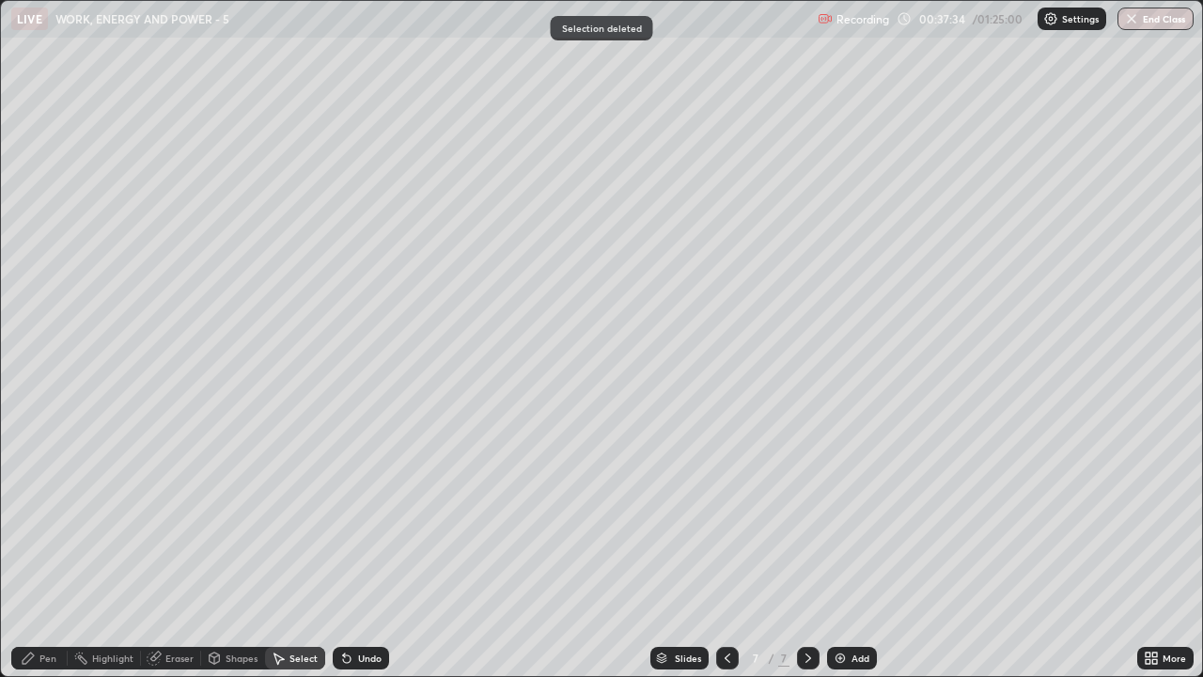
click at [51, 549] on div "Pen" at bounding box center [39, 658] width 56 height 23
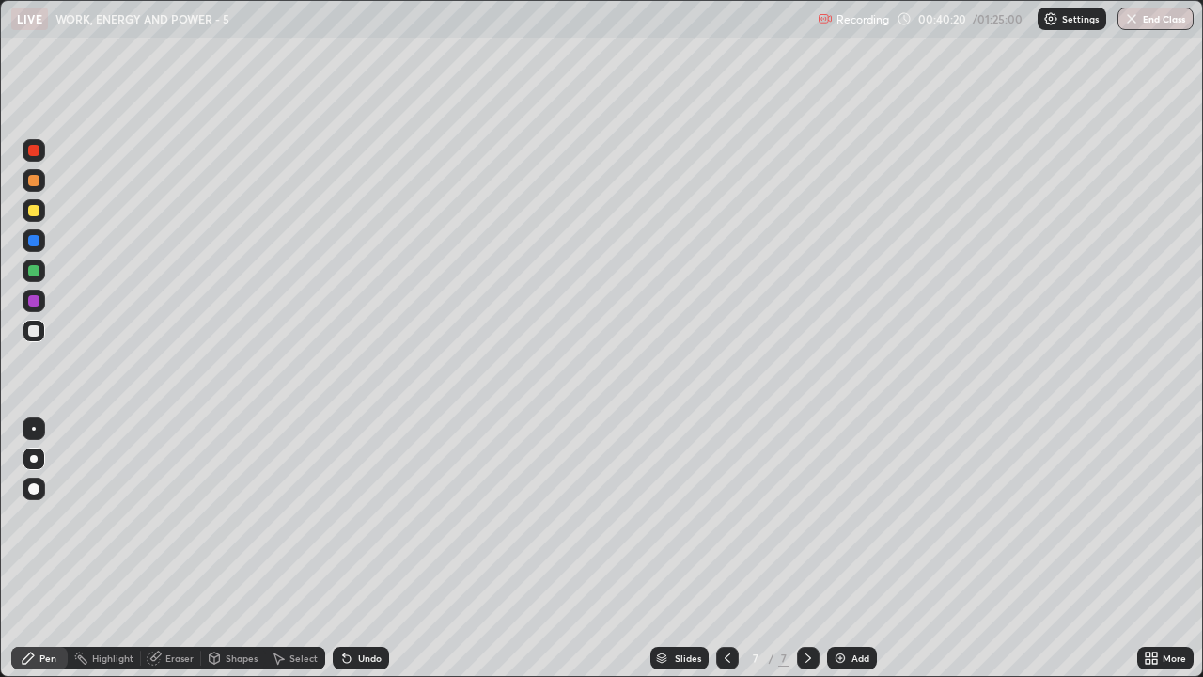
click at [41, 212] on div at bounding box center [34, 210] width 23 height 23
click at [362, 549] on div "Undo" at bounding box center [361, 658] width 56 height 23
click at [360, 549] on div "Undo" at bounding box center [361, 658] width 56 height 23
click at [371, 549] on div "Undo" at bounding box center [361, 658] width 56 height 23
click at [782, 549] on div "7" at bounding box center [783, 657] width 11 height 17
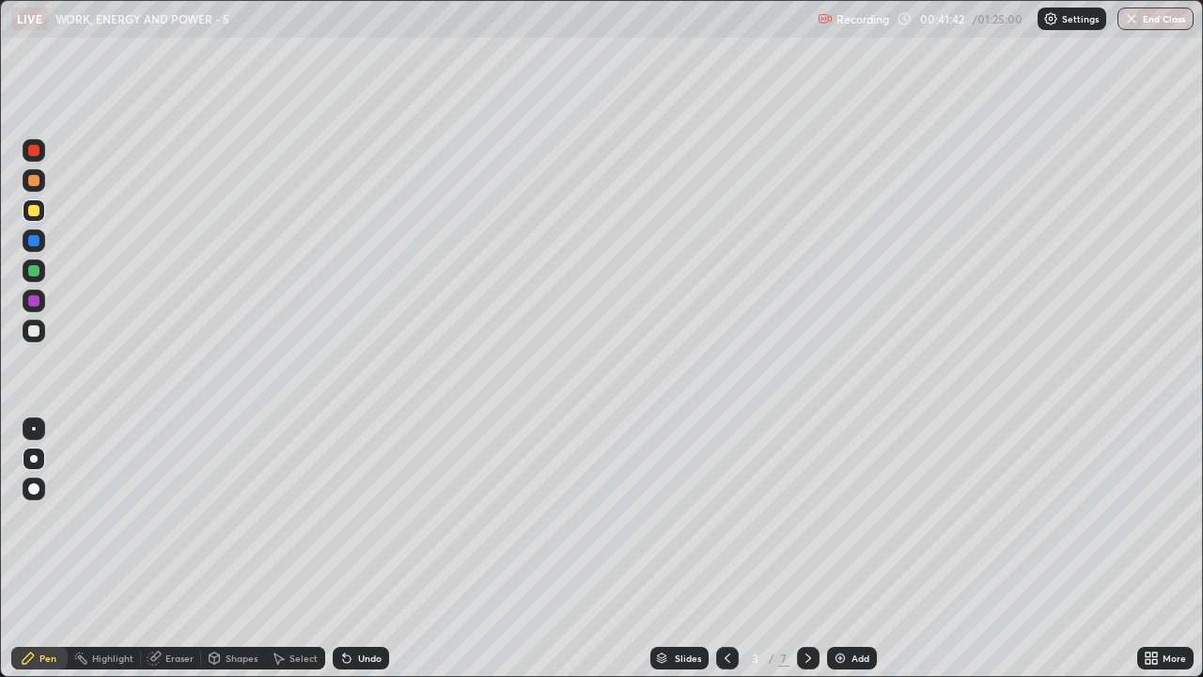
click at [811, 549] on div at bounding box center [808, 658] width 23 height 23
click at [806, 549] on icon at bounding box center [808, 657] width 15 height 15
click at [804, 549] on icon at bounding box center [808, 657] width 15 height 15
click at [806, 549] on icon at bounding box center [808, 657] width 15 height 15
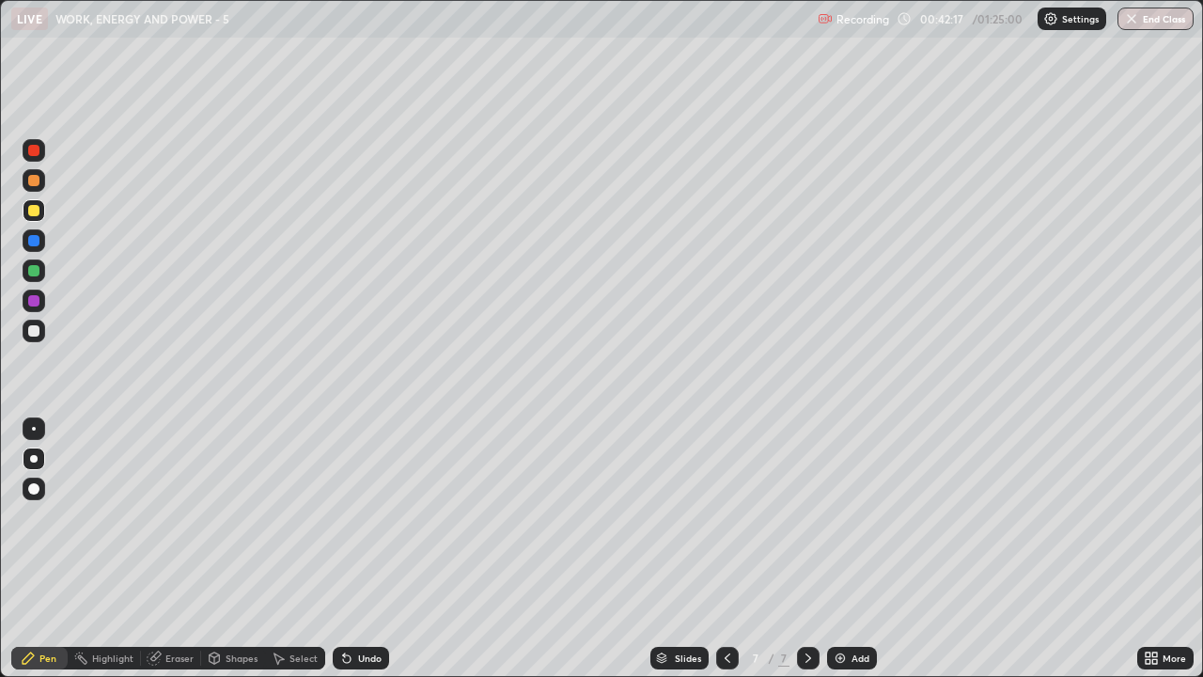
click at [35, 211] on div at bounding box center [33, 210] width 11 height 11
click at [41, 333] on div at bounding box center [34, 331] width 23 height 23
click at [183, 549] on div "Eraser" at bounding box center [179, 657] width 28 height 9
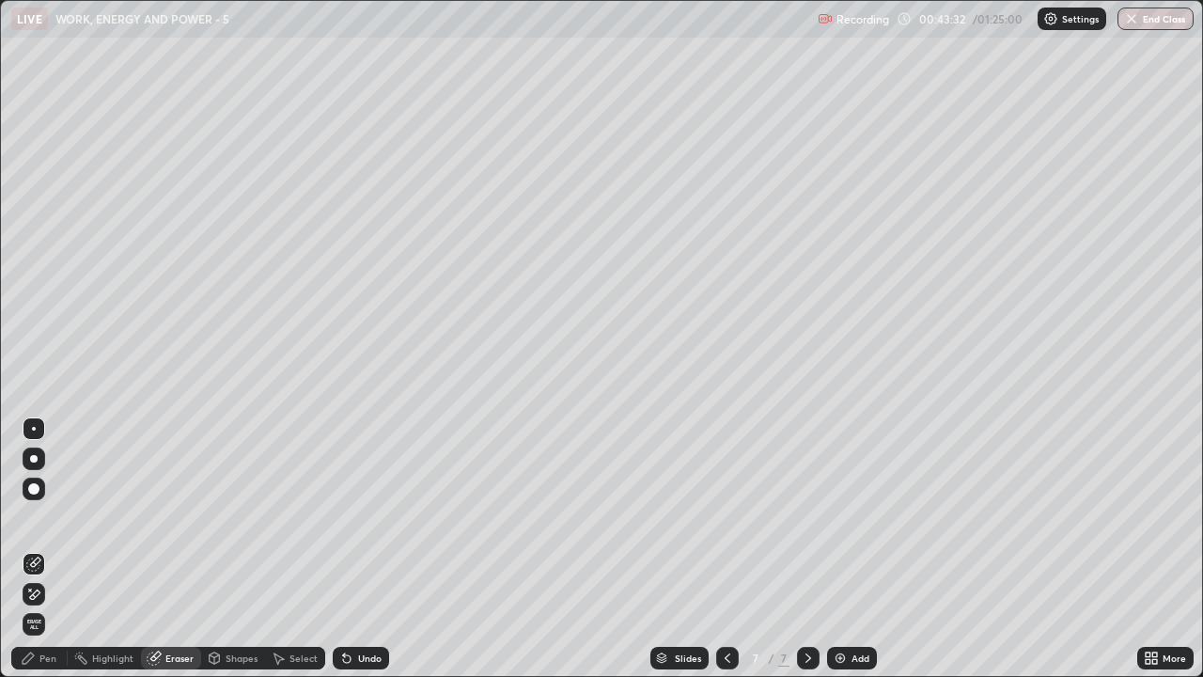
click at [55, 549] on div "Pen" at bounding box center [39, 658] width 56 height 23
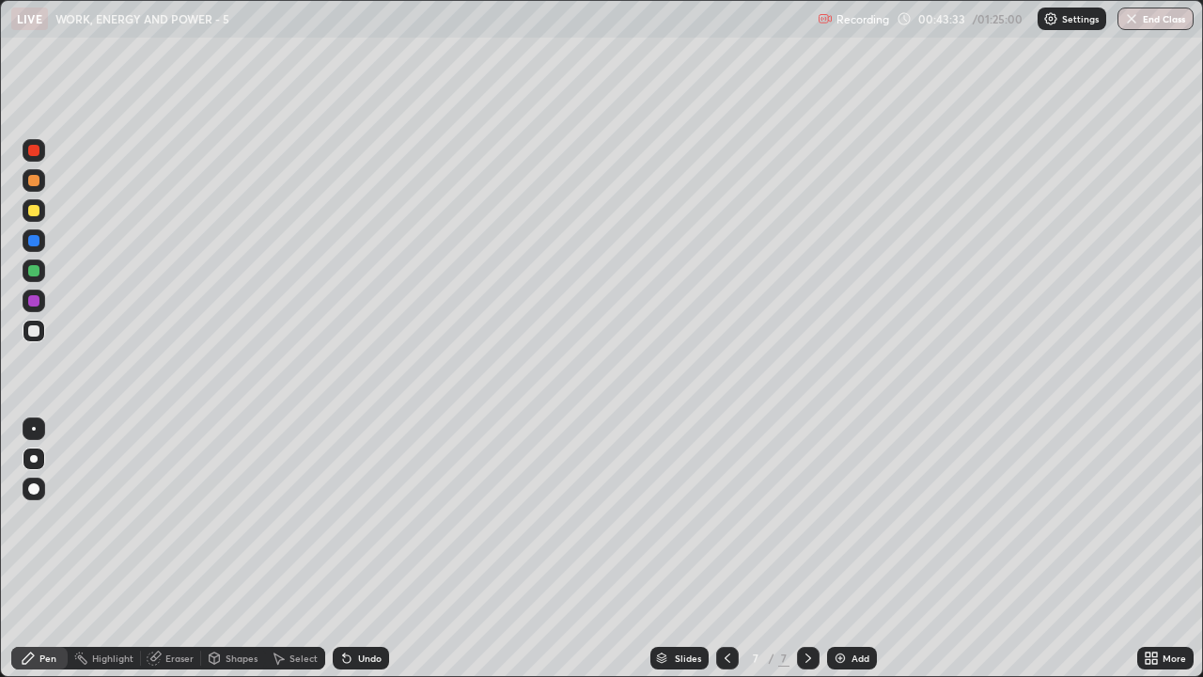
click at [38, 221] on div at bounding box center [34, 210] width 23 height 23
click at [40, 332] on div at bounding box center [34, 331] width 23 height 23
click at [179, 549] on div "Eraser" at bounding box center [179, 657] width 28 height 9
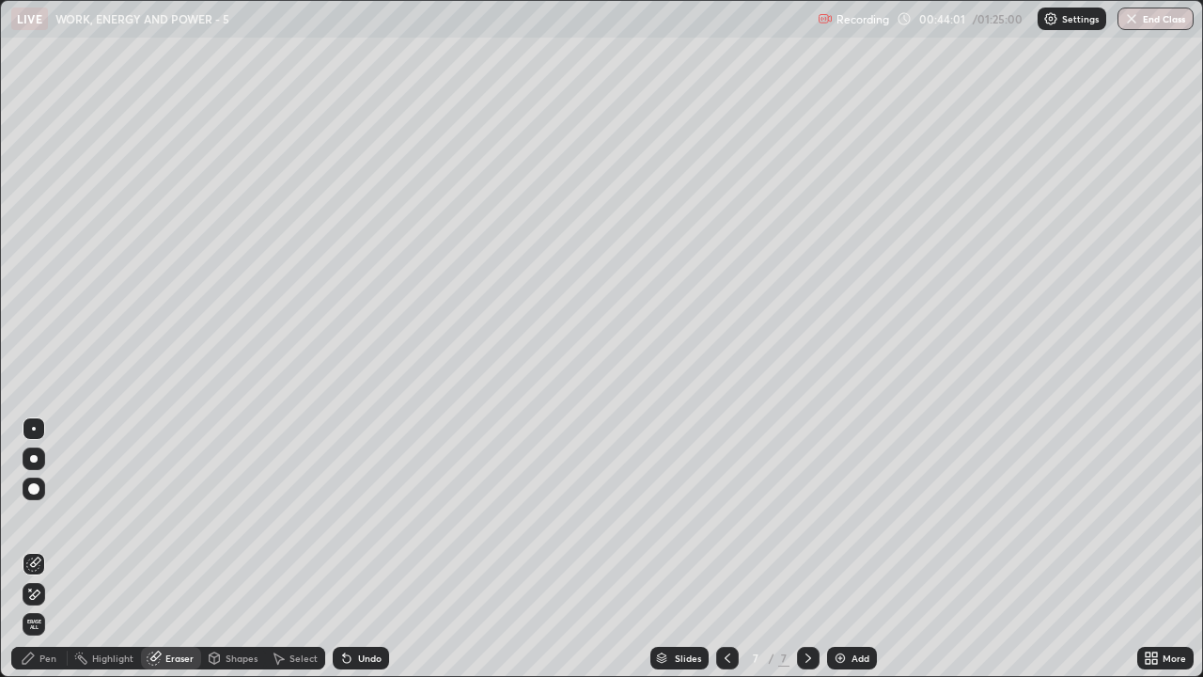
click at [117, 549] on div "Highlight" at bounding box center [112, 657] width 41 height 9
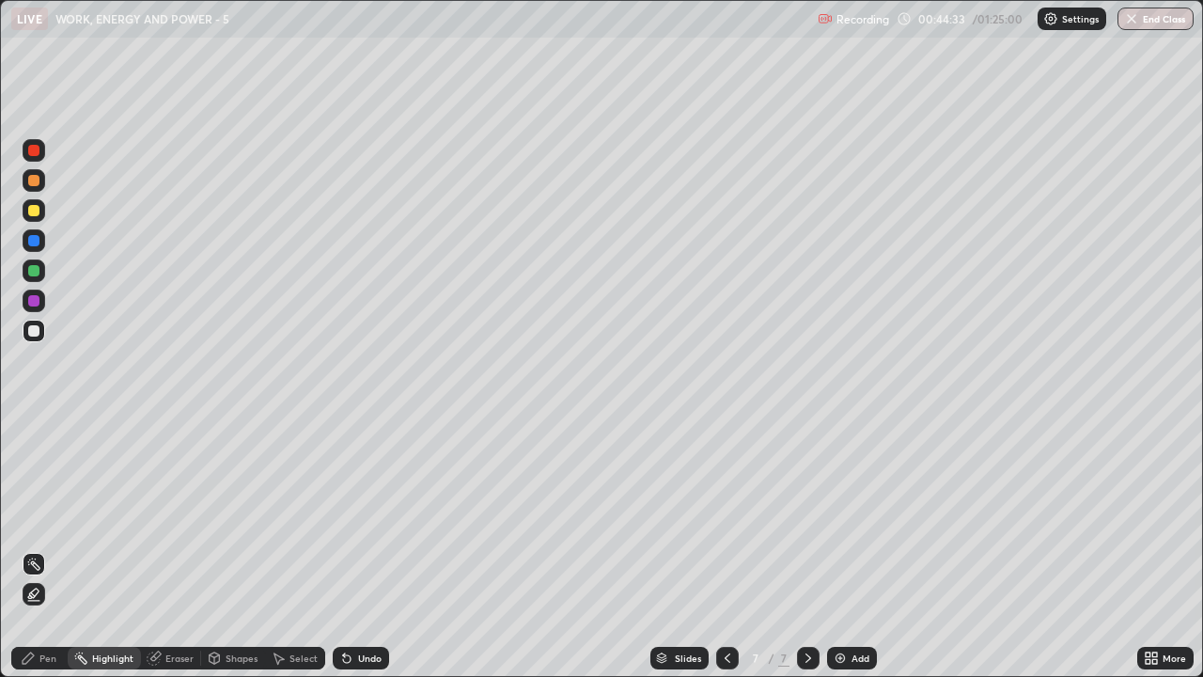
click at [64, 549] on div "Pen" at bounding box center [39, 658] width 56 height 23
click at [856, 549] on div "Add" at bounding box center [852, 658] width 50 height 23
click at [726, 549] on icon at bounding box center [727, 657] width 15 height 15
click at [848, 549] on div "Add" at bounding box center [852, 658] width 50 height 23
click at [724, 549] on div at bounding box center [727, 658] width 23 height 23
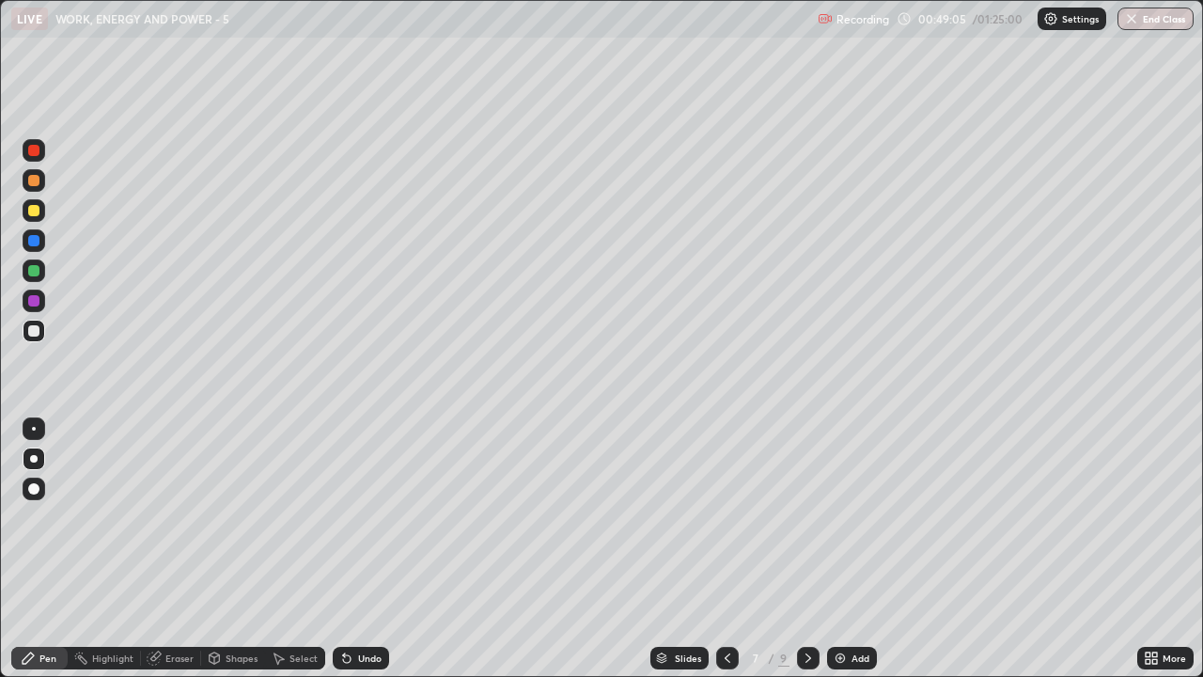
click at [34, 179] on div at bounding box center [33, 180] width 11 height 11
click at [804, 549] on div at bounding box center [808, 658] width 23 height 23
click at [296, 549] on div "Select" at bounding box center [303, 657] width 28 height 9
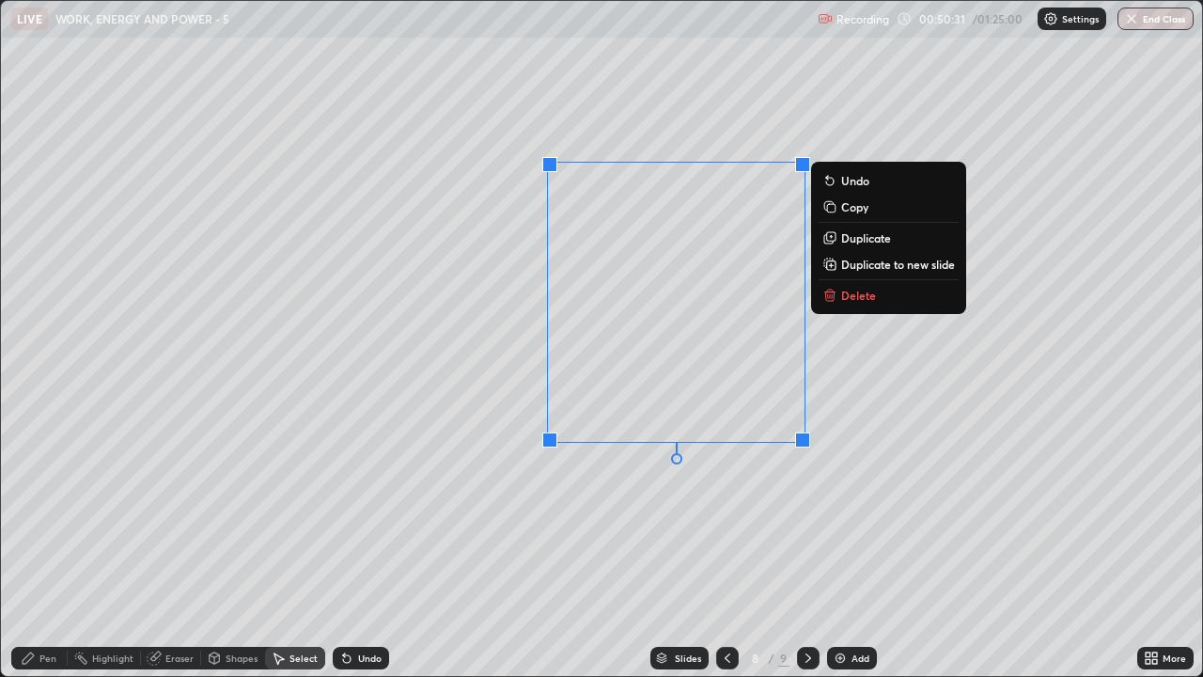
click at [851, 299] on p "Delete" at bounding box center [858, 295] width 35 height 15
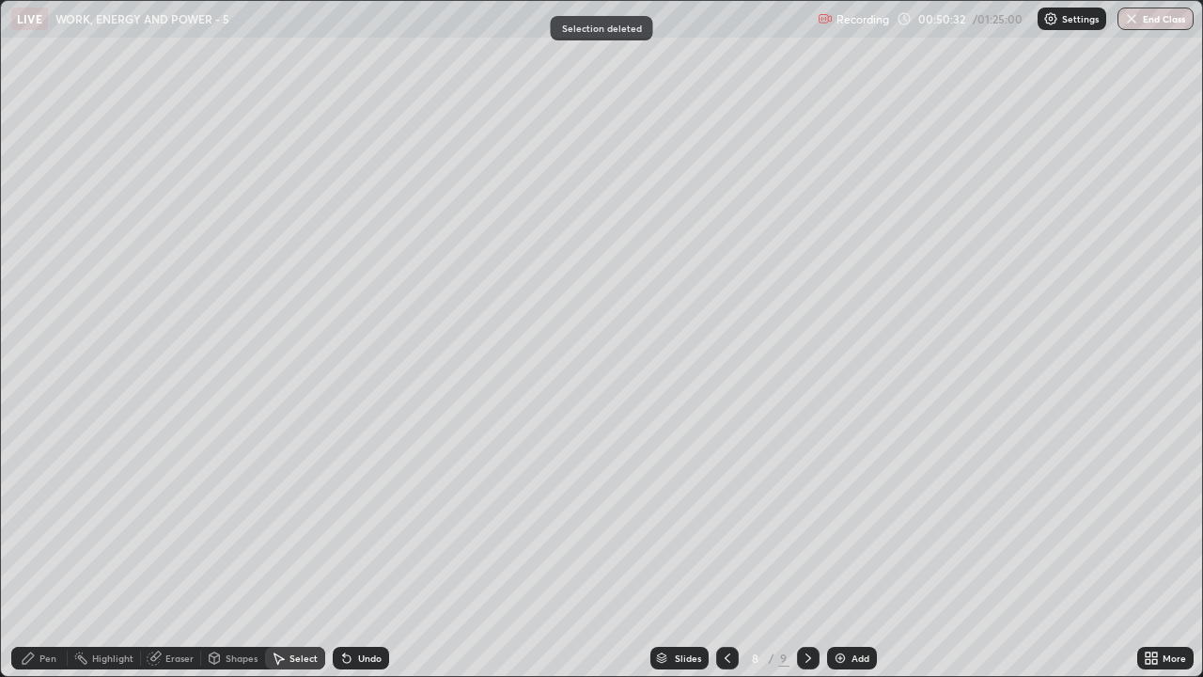
click at [45, 549] on div "Pen" at bounding box center [47, 657] width 17 height 9
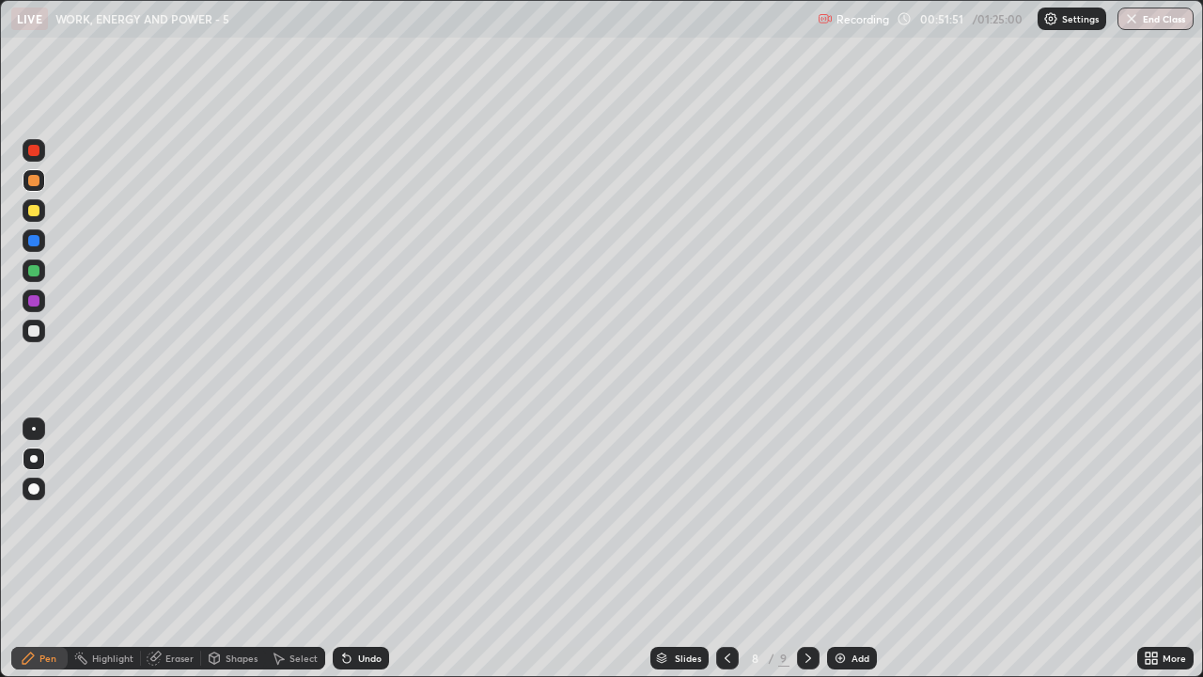
click at [376, 549] on div "Undo" at bounding box center [361, 658] width 56 height 23
click at [372, 549] on div "Undo" at bounding box center [369, 657] width 23 height 9
click at [804, 549] on icon at bounding box center [808, 657] width 15 height 15
click at [301, 549] on div "Select" at bounding box center [295, 658] width 60 height 23
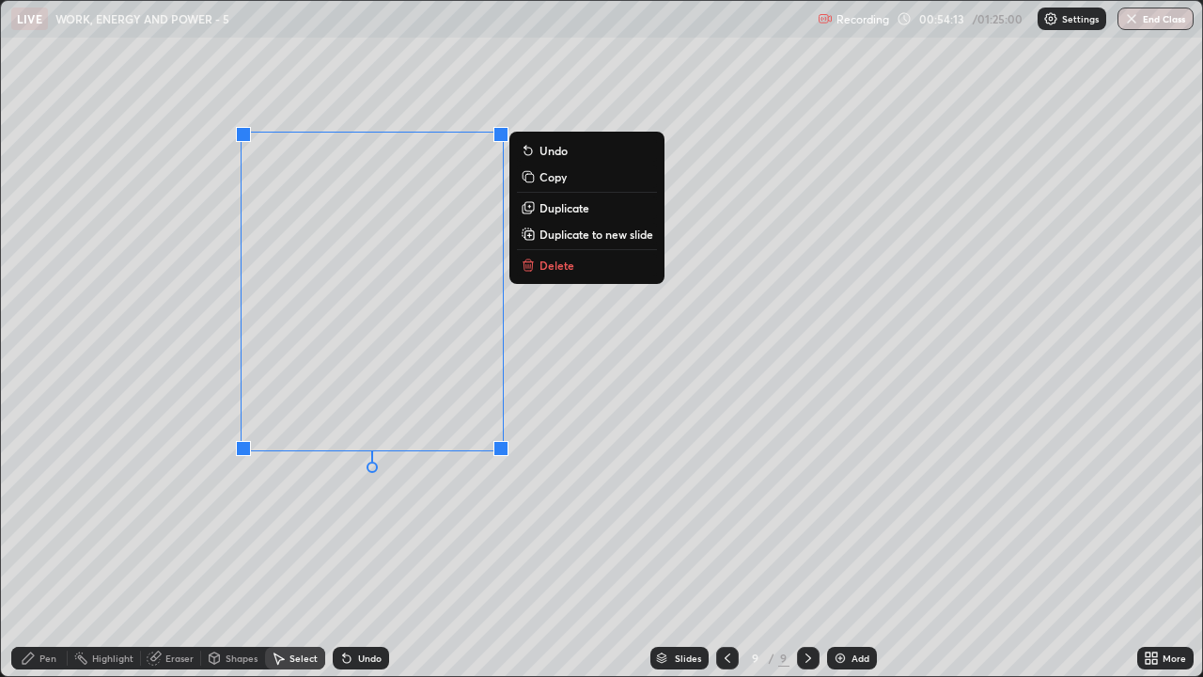
click at [590, 266] on button "Delete" at bounding box center [587, 265] width 140 height 23
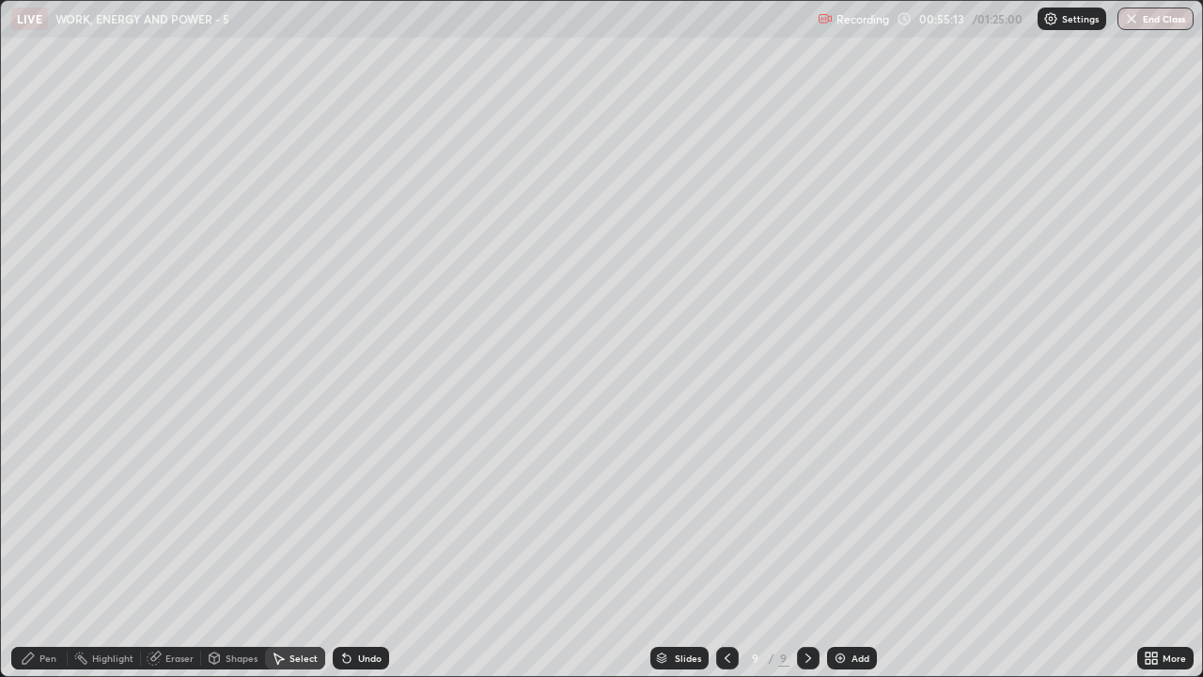
click at [41, 549] on div "Pen" at bounding box center [47, 657] width 17 height 9
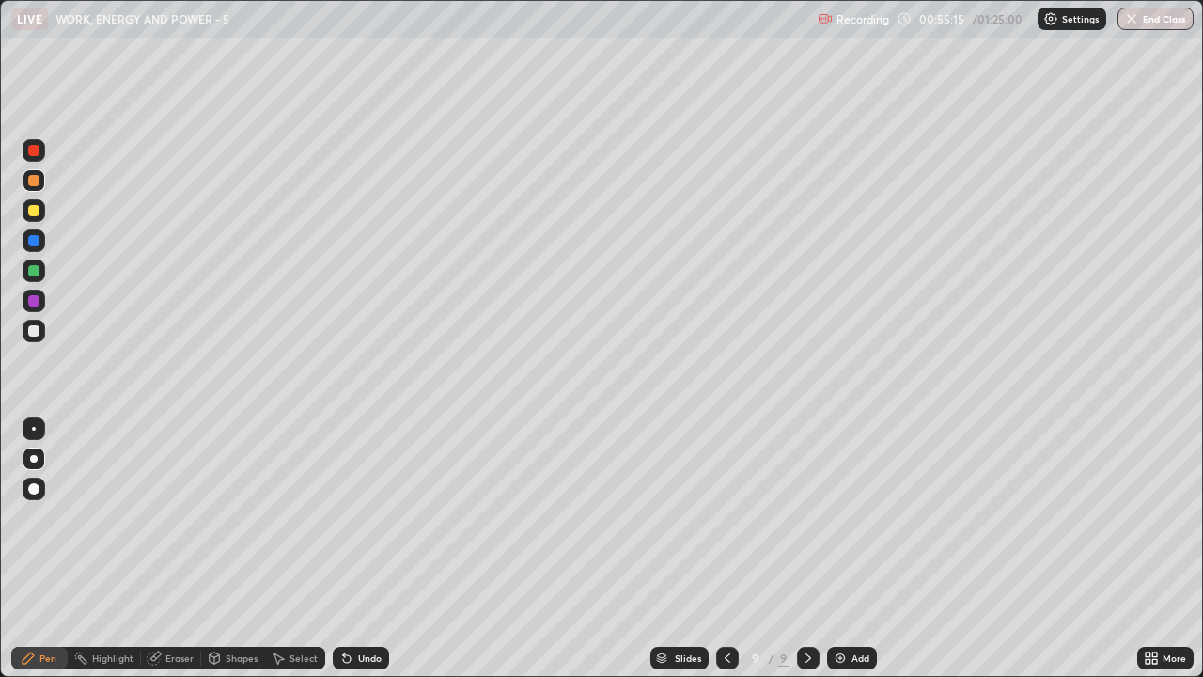
click at [36, 210] on div at bounding box center [33, 210] width 11 height 11
click at [34, 331] on div at bounding box center [33, 330] width 11 height 11
click at [171, 549] on div "Eraser" at bounding box center [179, 657] width 28 height 9
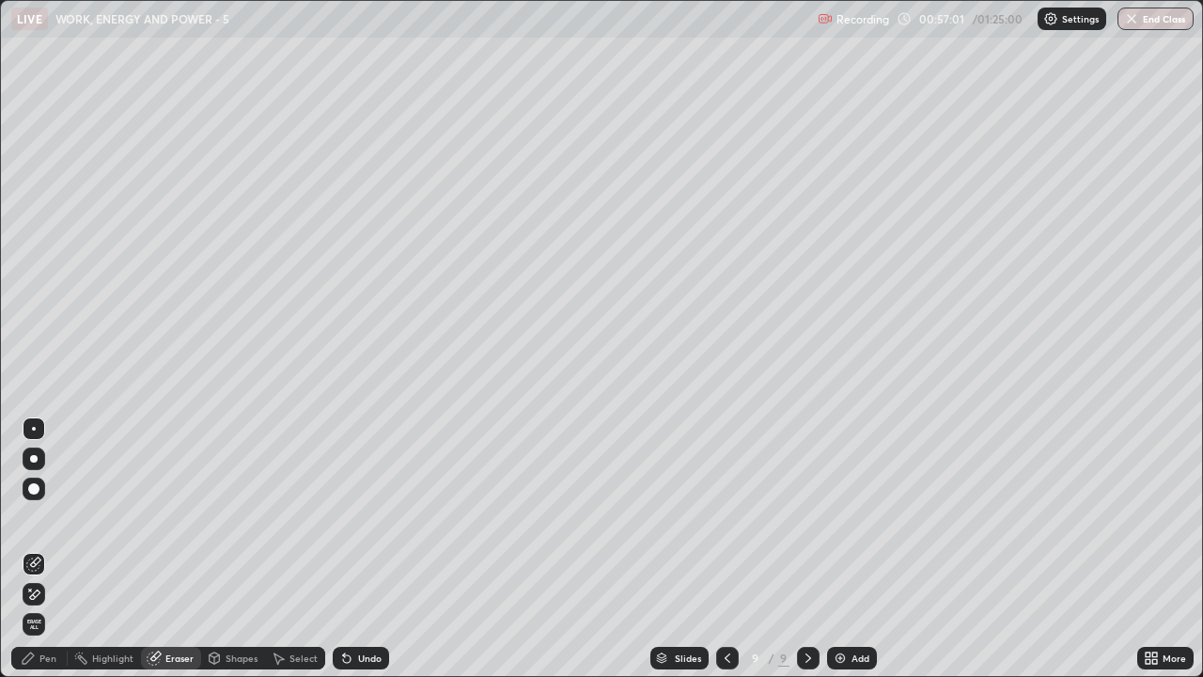
click at [50, 549] on div "Pen" at bounding box center [47, 657] width 17 height 9
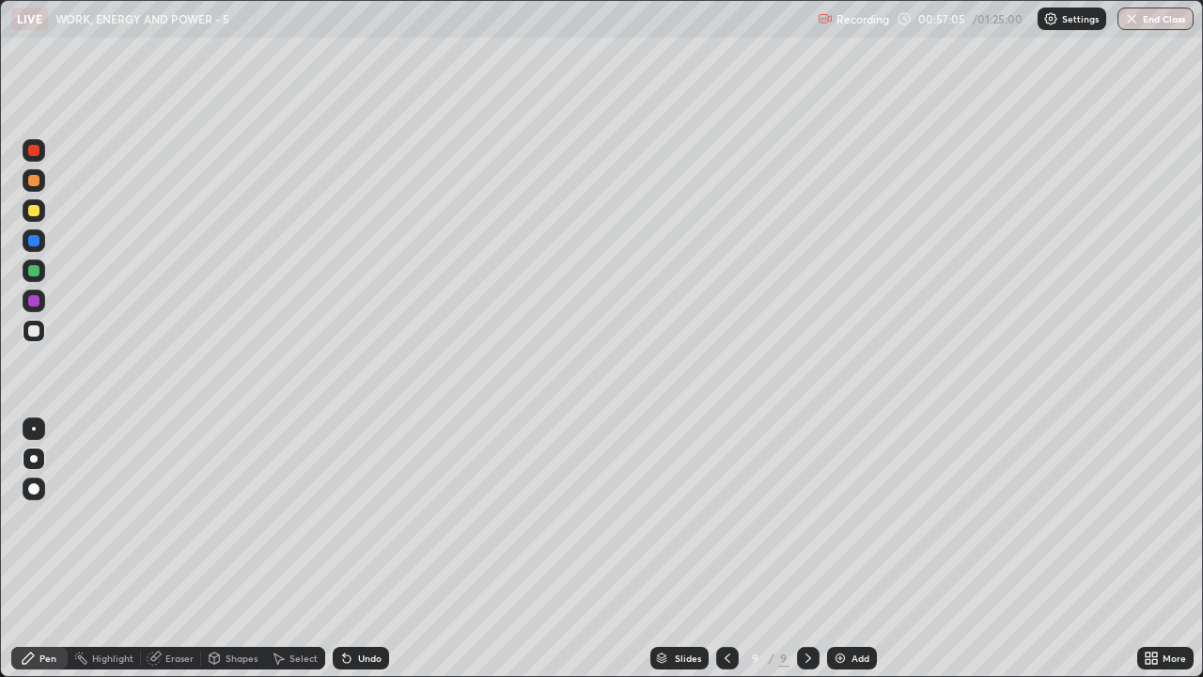
click at [371, 549] on div "Undo" at bounding box center [361, 658] width 56 height 23
click at [376, 549] on div "Undo" at bounding box center [361, 658] width 56 height 23
click at [39, 182] on div at bounding box center [33, 180] width 11 height 11
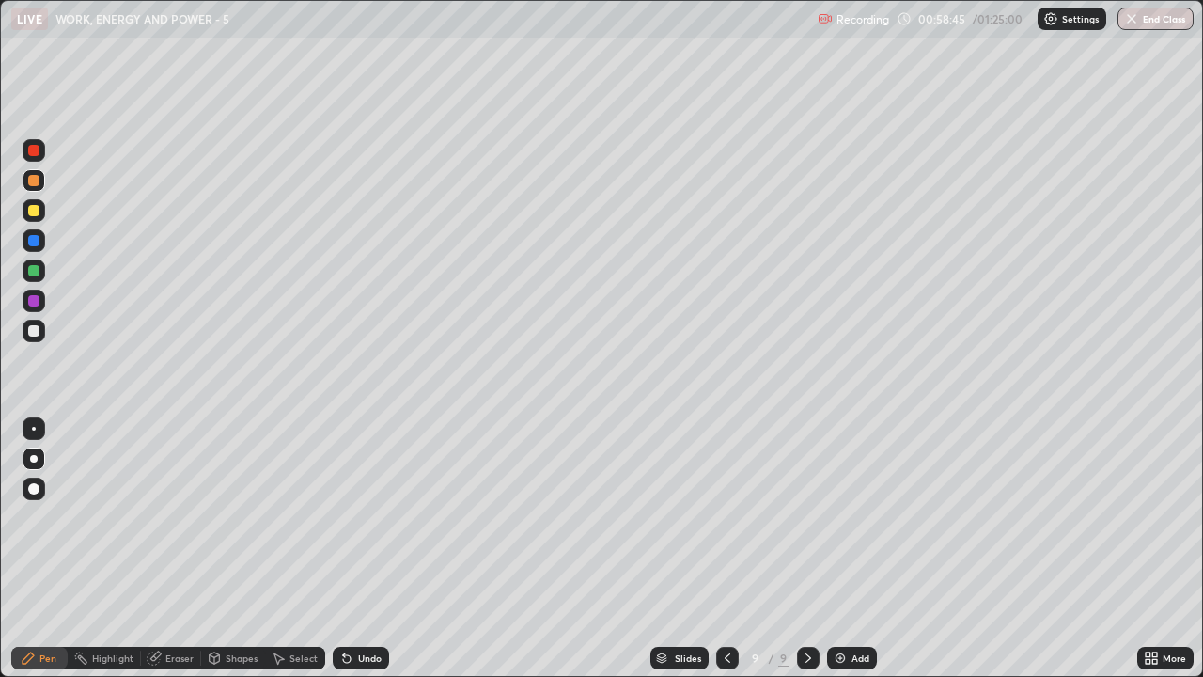
click at [38, 335] on div at bounding box center [33, 330] width 11 height 11
click at [186, 549] on div "Eraser" at bounding box center [179, 657] width 28 height 9
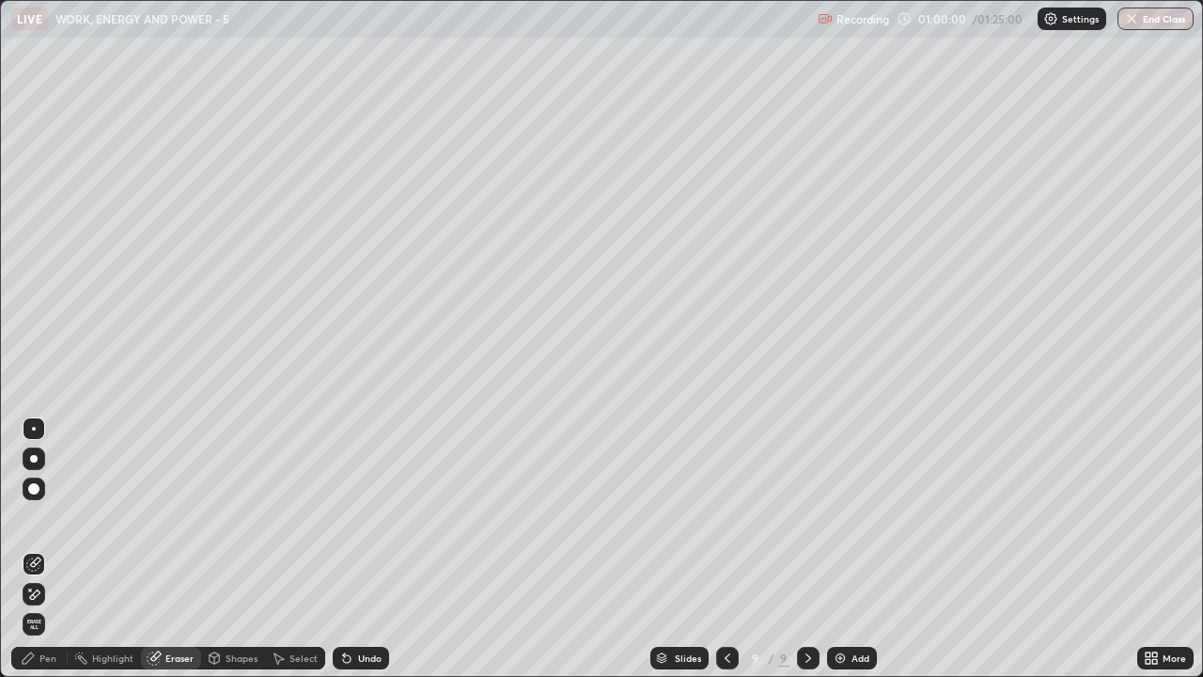
click at [48, 549] on div "Pen" at bounding box center [47, 657] width 17 height 9
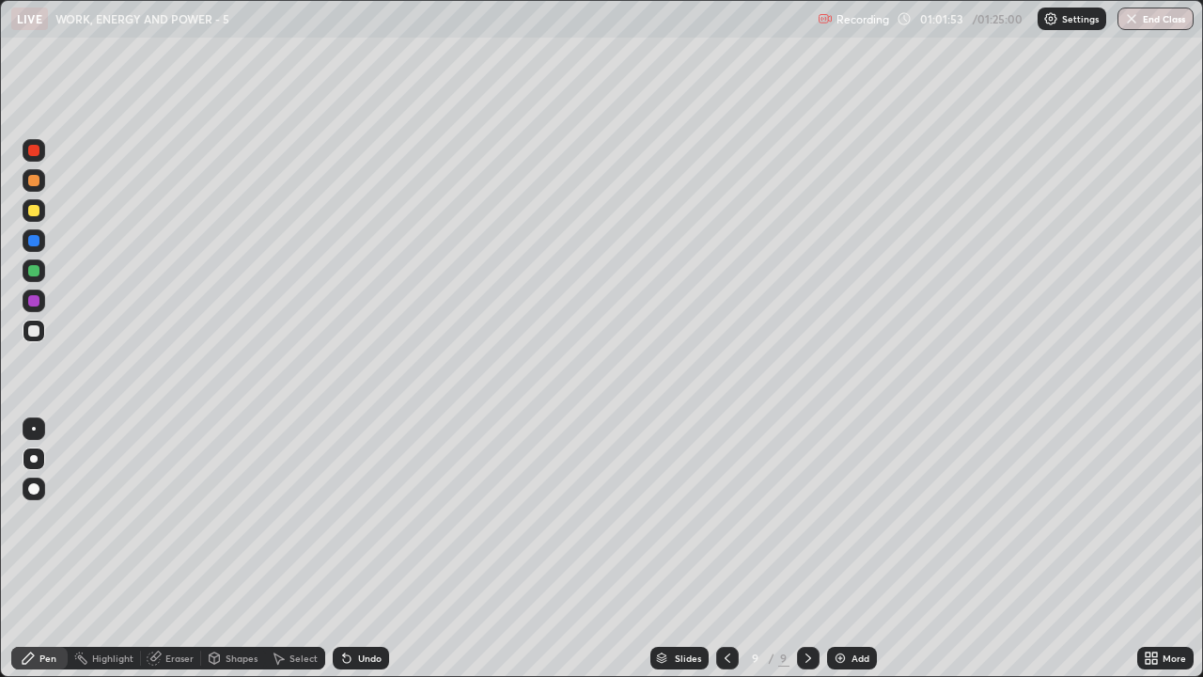
click at [841, 549] on div "Add" at bounding box center [852, 658] width 50 height 23
click at [303, 549] on div "Select" at bounding box center [303, 657] width 28 height 9
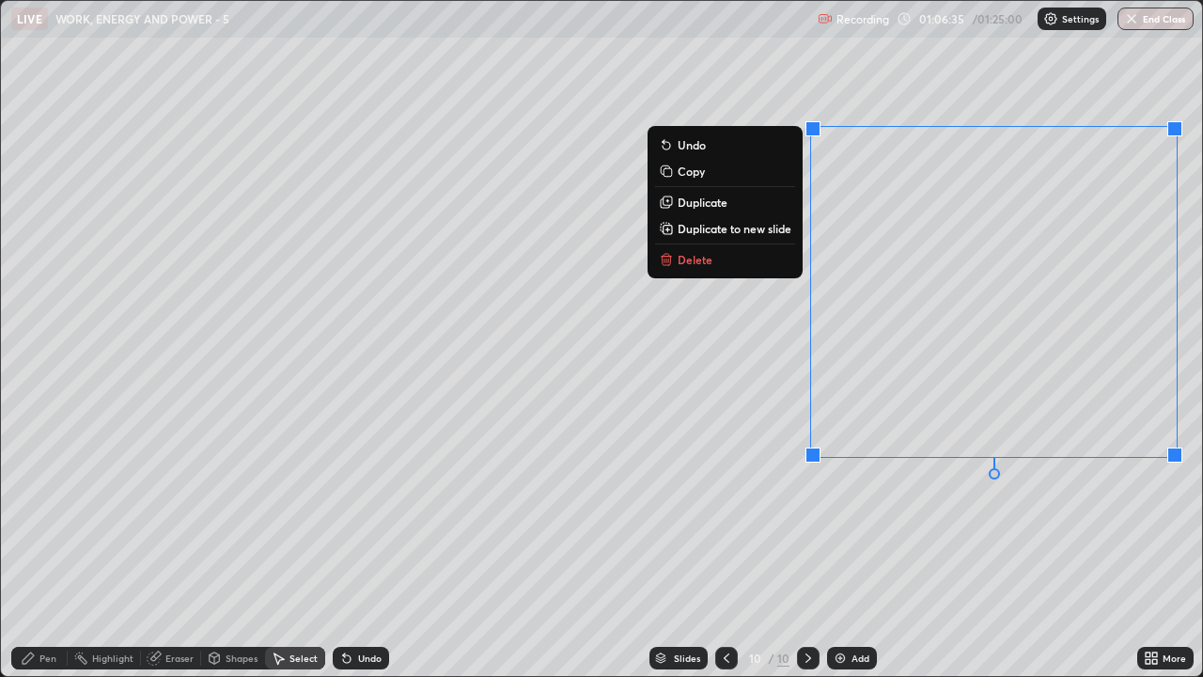
click at [769, 264] on button "Delete" at bounding box center [725, 259] width 140 height 23
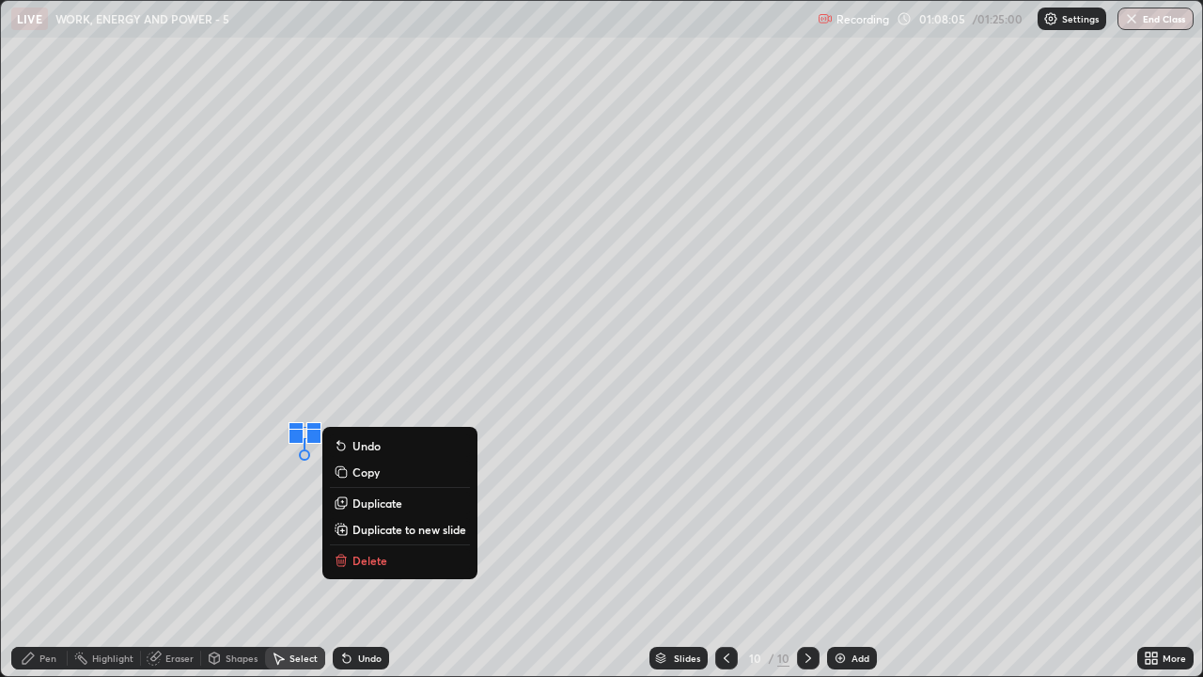
click at [839, 474] on div "0 ° Undo Copy Duplicate Duplicate to new slide Delete" at bounding box center [601, 338] width 1201 height 675
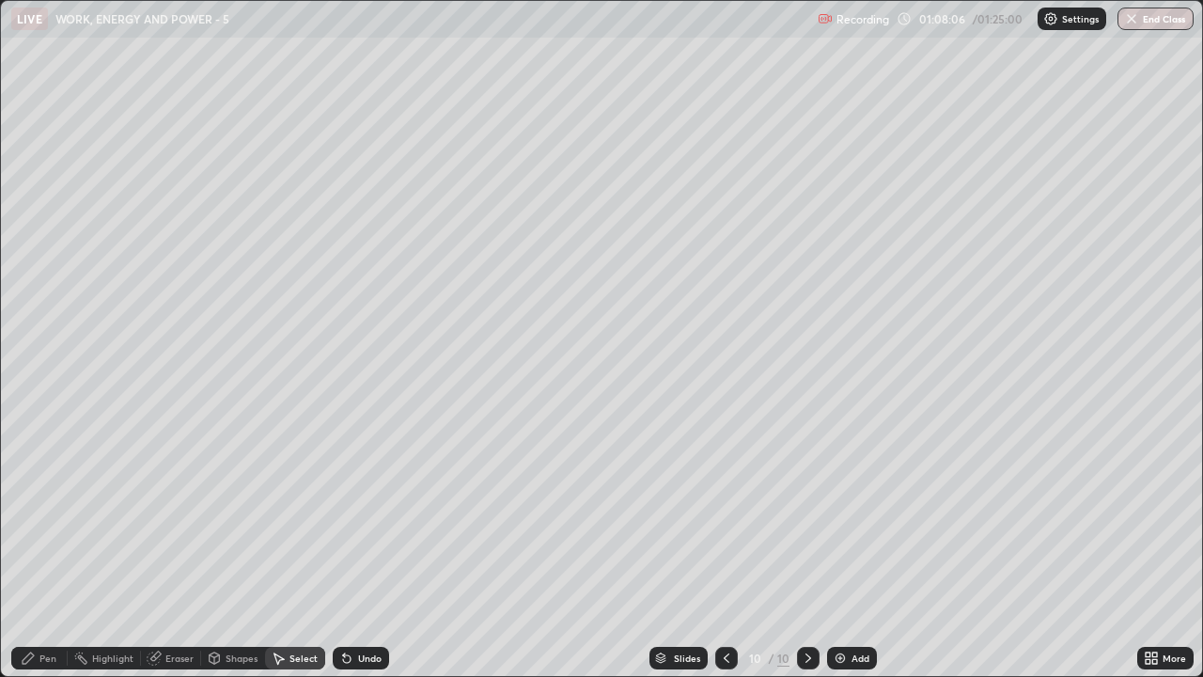
click at [52, 549] on div "Pen" at bounding box center [39, 658] width 56 height 23
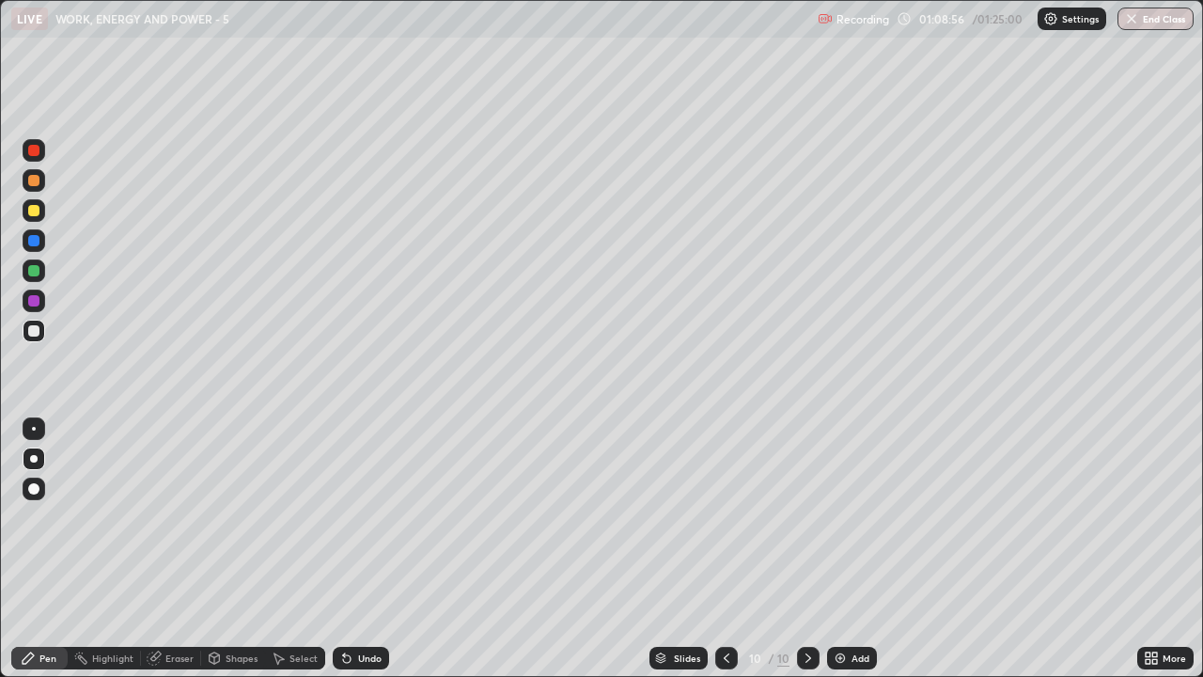
click at [843, 549] on img at bounding box center [840, 657] width 15 height 15
click at [42, 215] on div at bounding box center [34, 210] width 23 height 23
click at [305, 549] on div "Select" at bounding box center [295, 658] width 60 height 23
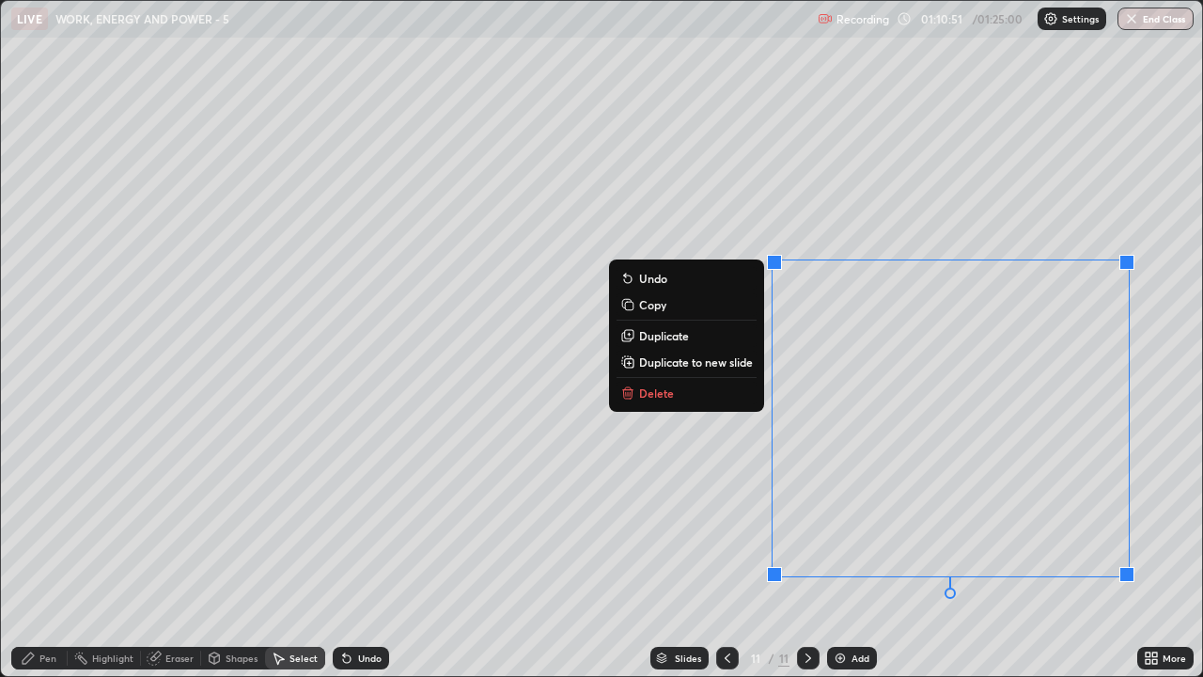
click at [695, 400] on button "Delete" at bounding box center [687, 393] width 140 height 23
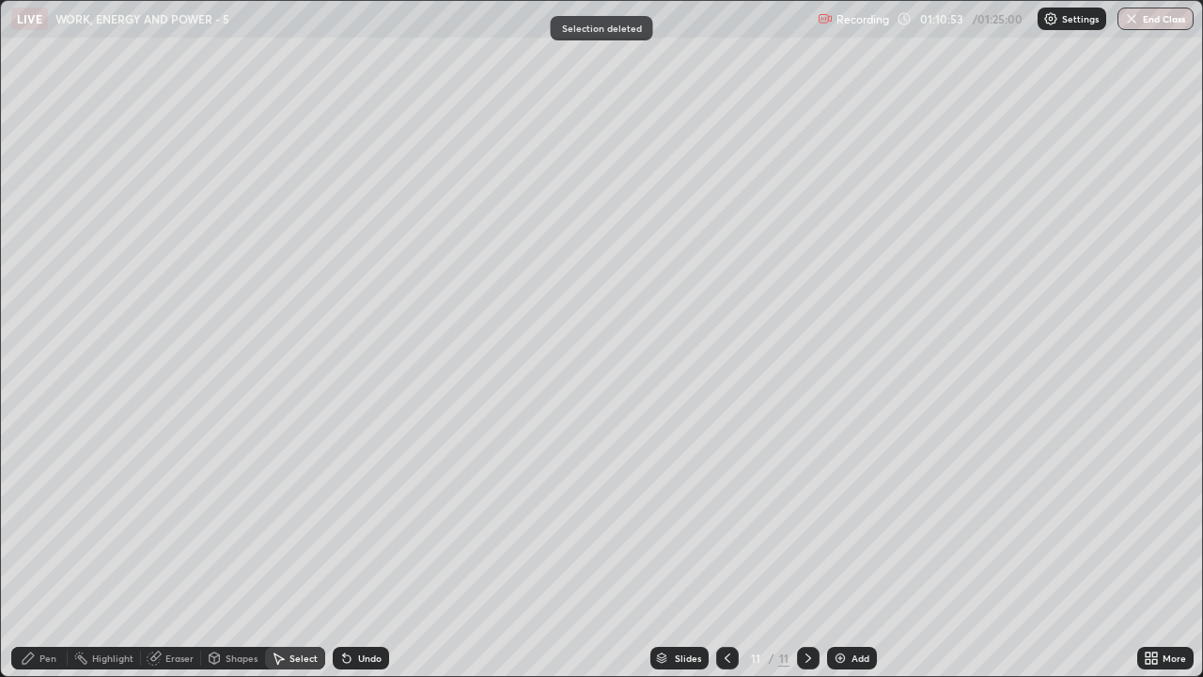
click at [50, 549] on div "Pen" at bounding box center [47, 657] width 17 height 9
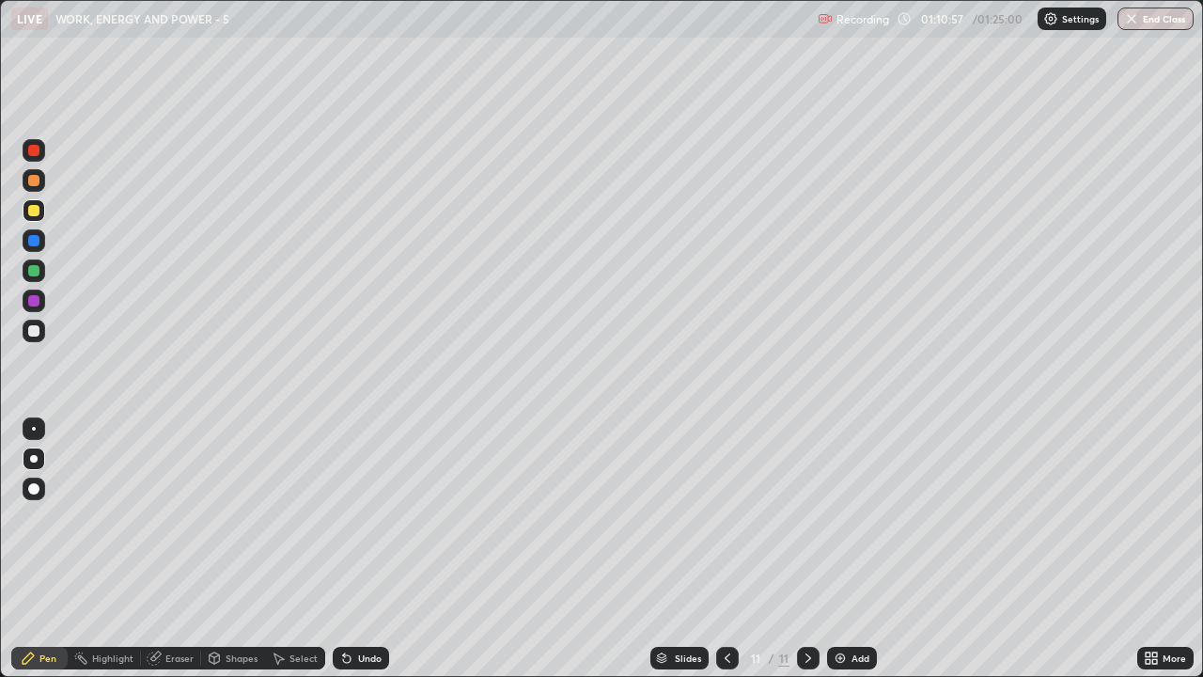
click at [369, 549] on div "Undo" at bounding box center [361, 658] width 56 height 23
click at [369, 549] on div "Undo" at bounding box center [369, 657] width 23 height 9
click at [372, 549] on div "Undo" at bounding box center [369, 657] width 23 height 9
click at [181, 549] on div "Eraser" at bounding box center [179, 657] width 28 height 9
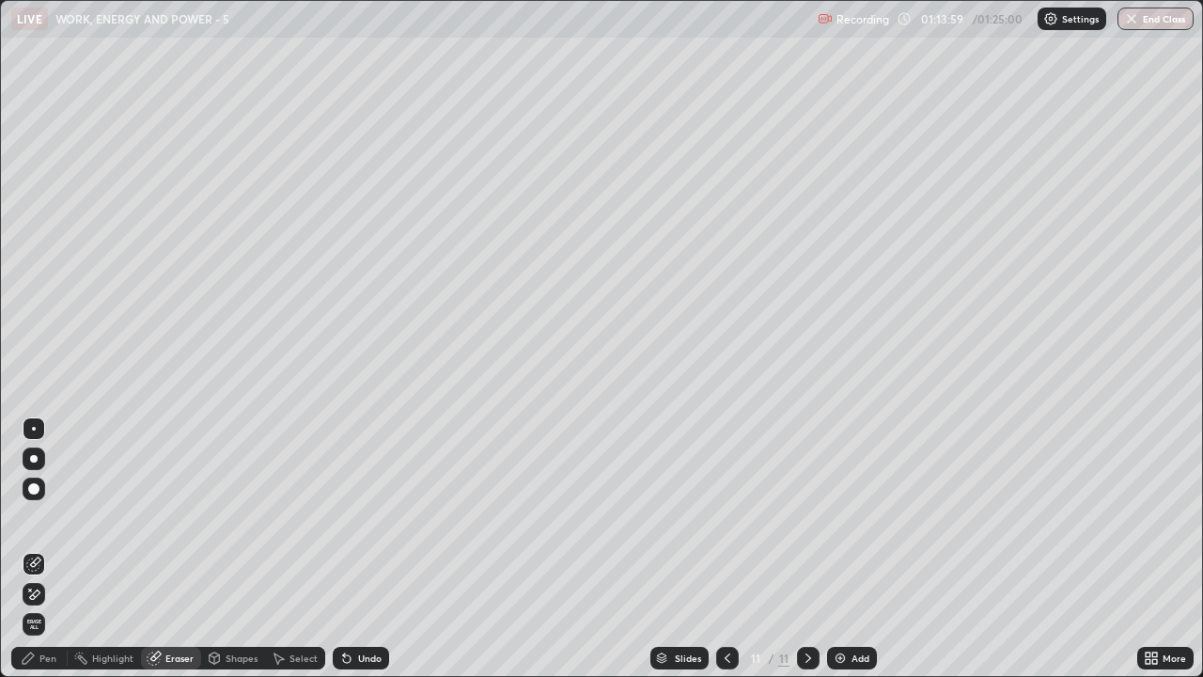
click at [50, 549] on div "Pen" at bounding box center [47, 657] width 17 height 9
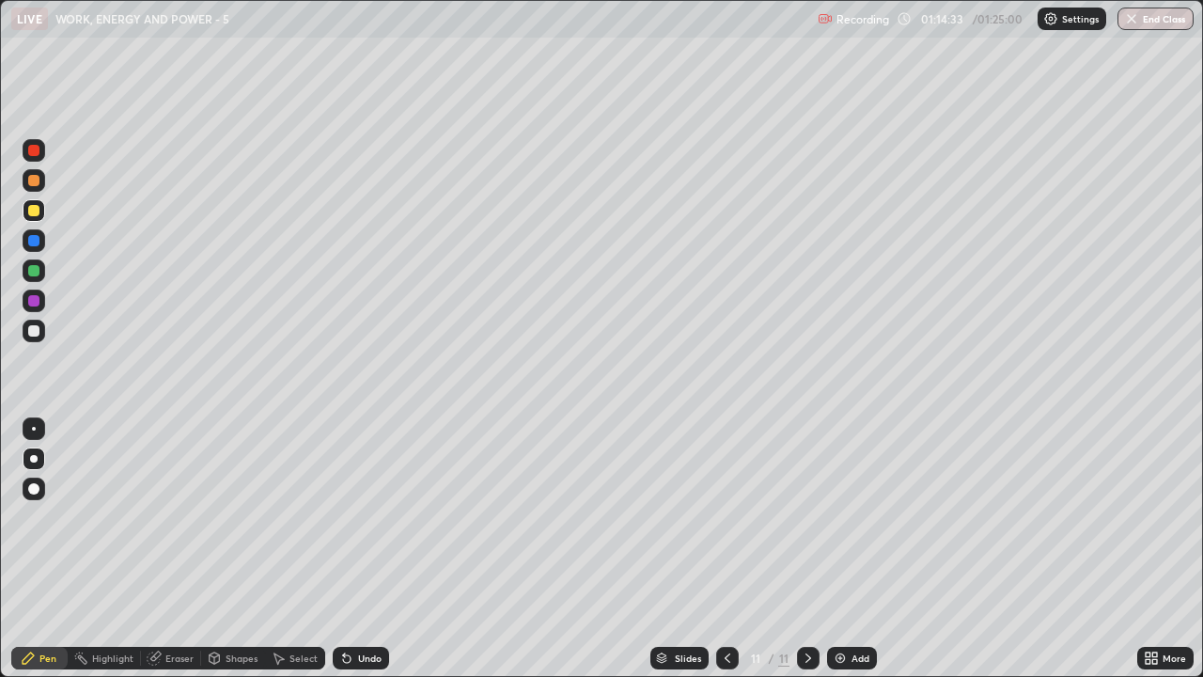
click at [722, 549] on div at bounding box center [727, 658] width 23 height 23
click at [835, 549] on img at bounding box center [840, 657] width 15 height 15
click at [30, 325] on div at bounding box center [33, 330] width 11 height 11
click at [726, 549] on icon at bounding box center [727, 657] width 15 height 15
click at [806, 549] on icon at bounding box center [808, 657] width 15 height 15
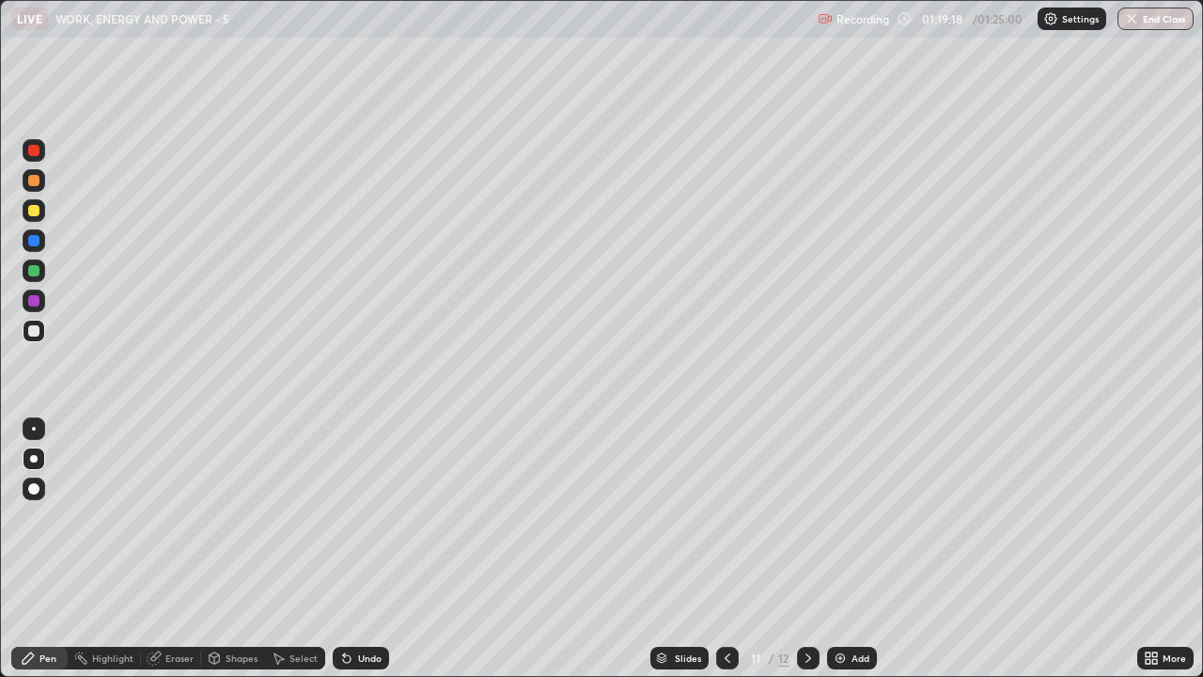
click at [806, 549] on icon at bounding box center [808, 657] width 15 height 15
click at [806, 549] on icon at bounding box center [808, 657] width 6 height 9
click at [728, 549] on icon at bounding box center [727, 657] width 15 height 15
click at [805, 549] on icon at bounding box center [808, 657] width 15 height 15
click at [807, 549] on icon at bounding box center [808, 657] width 15 height 15
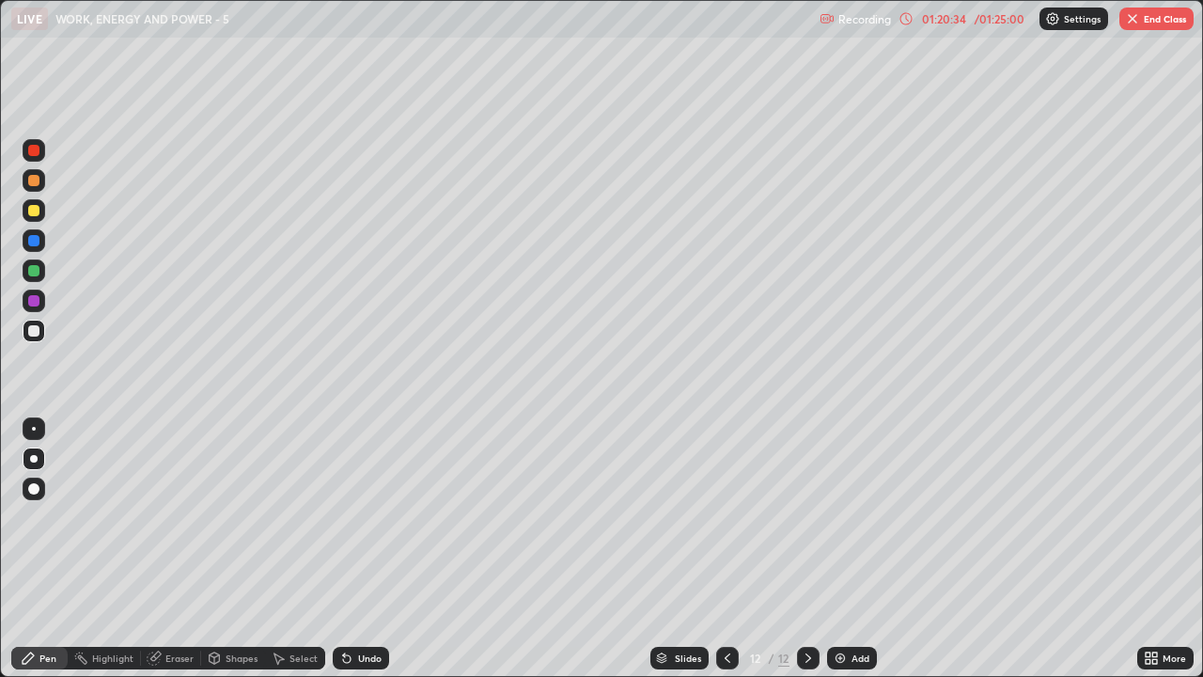
click at [806, 549] on icon at bounding box center [808, 657] width 15 height 15
click at [807, 549] on icon at bounding box center [808, 657] width 15 height 15
click at [807, 549] on icon at bounding box center [808, 657] width 6 height 9
click at [807, 549] on icon at bounding box center [808, 657] width 15 height 15
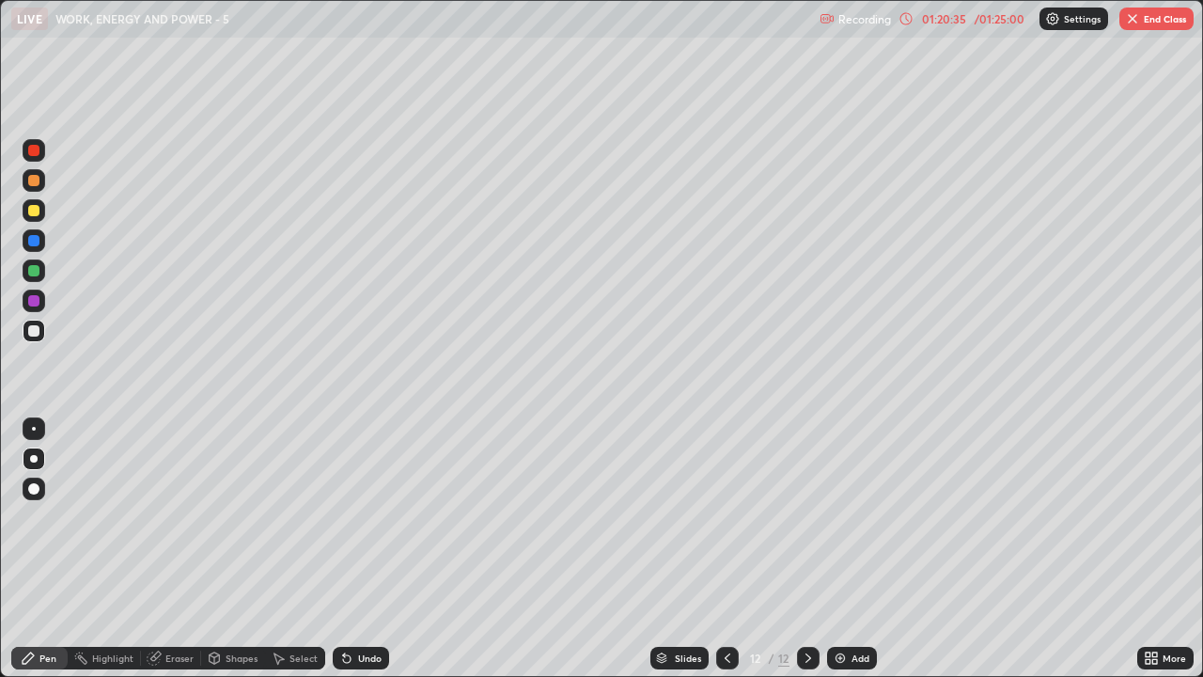
click at [807, 549] on div at bounding box center [808, 658] width 23 height 23
click at [806, 549] on icon at bounding box center [808, 657] width 15 height 15
click at [808, 549] on div at bounding box center [808, 658] width 23 height 23
click at [810, 549] on div at bounding box center [808, 658] width 23 height 38
click at [726, 549] on icon at bounding box center [727, 657] width 15 height 15
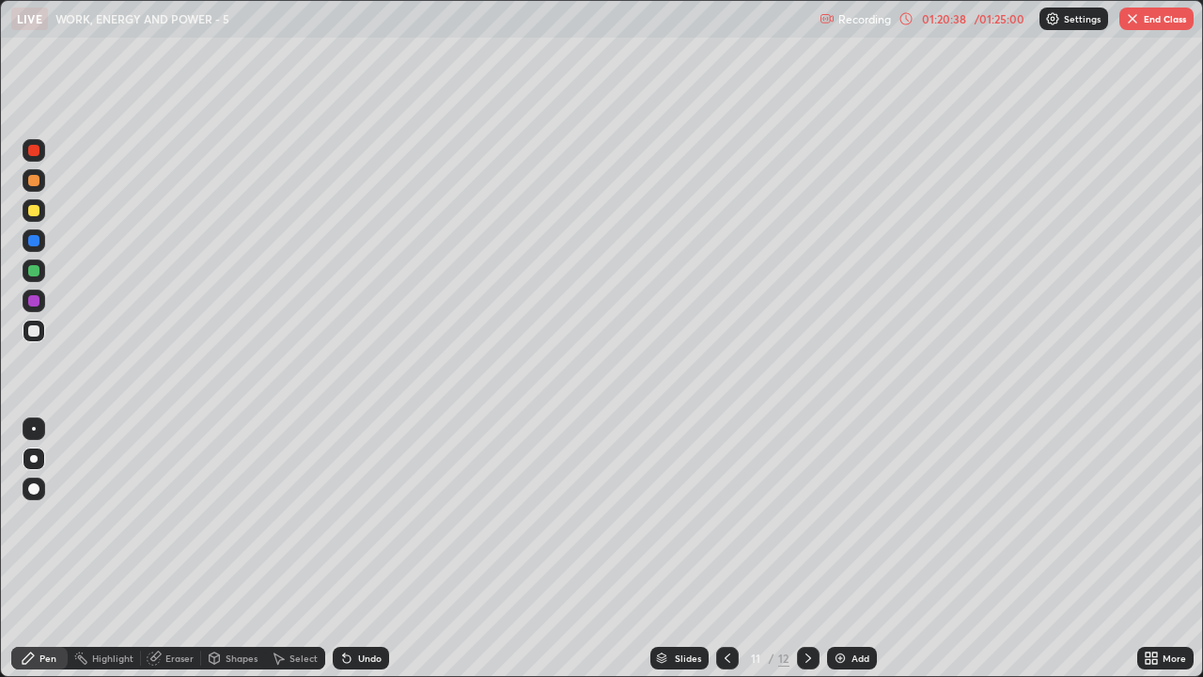
click at [725, 549] on icon at bounding box center [728, 657] width 6 height 9
click at [804, 549] on icon at bounding box center [808, 657] width 15 height 15
click at [1132, 25] on img "button" at bounding box center [1132, 18] width 15 height 15
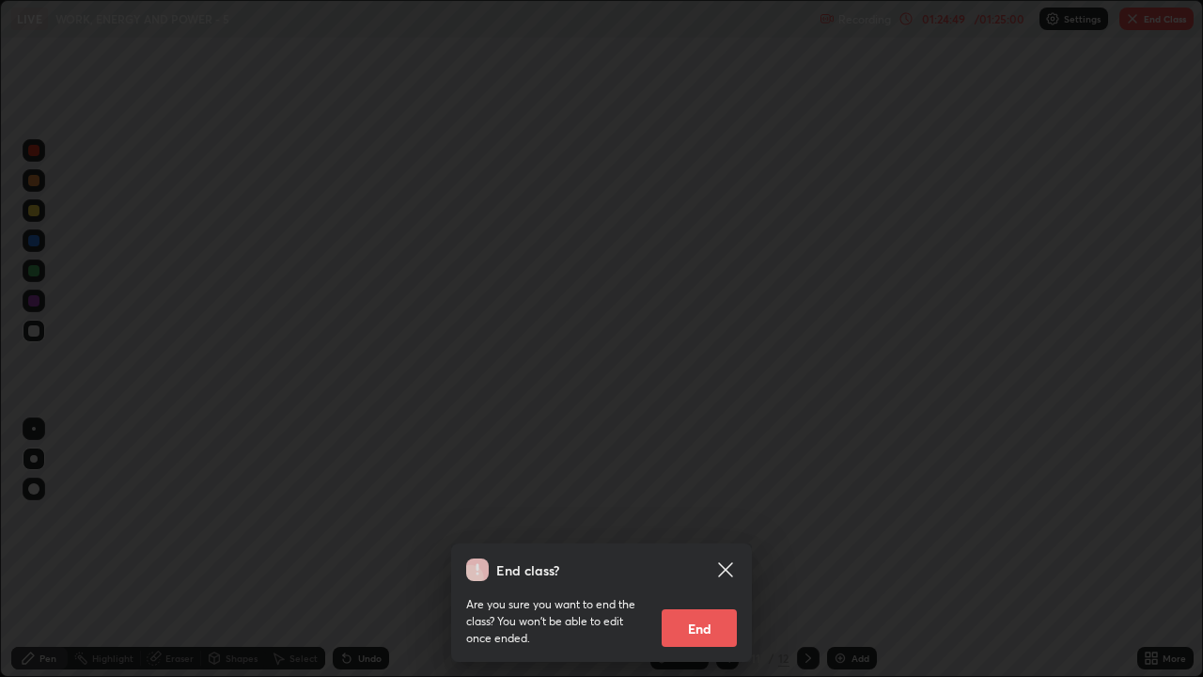
click at [700, 549] on button "End" at bounding box center [699, 628] width 75 height 38
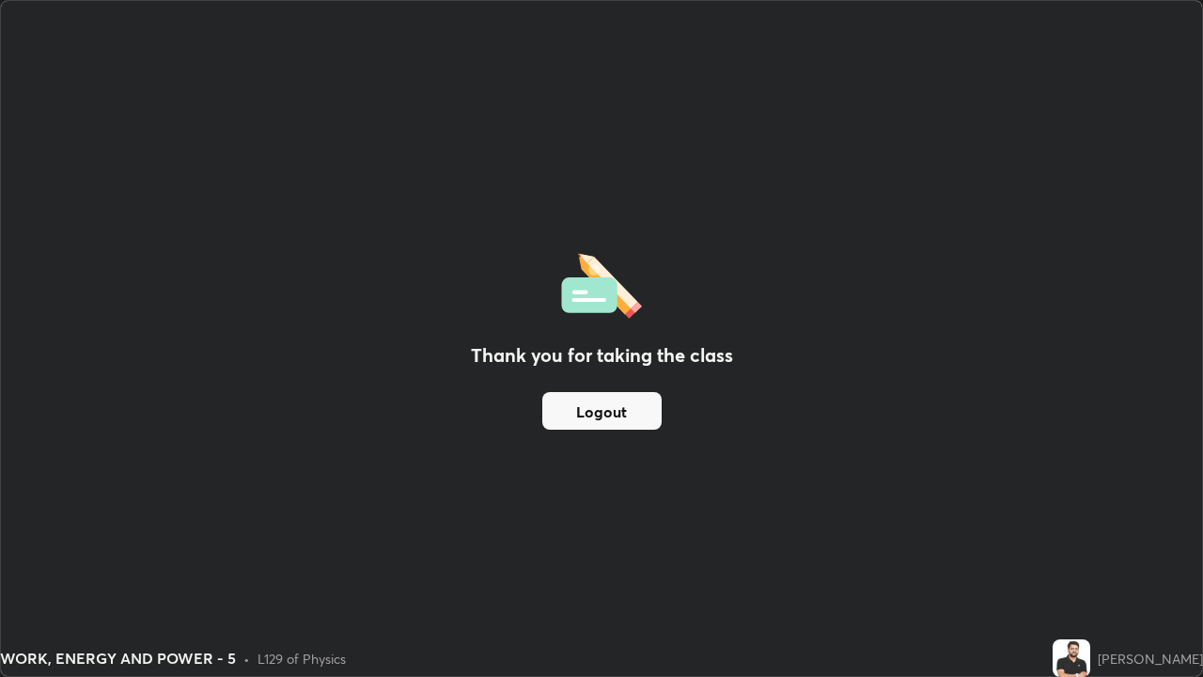
click at [596, 413] on button "Logout" at bounding box center [601, 411] width 119 height 38
